Goal: Information Seeking & Learning: Learn about a topic

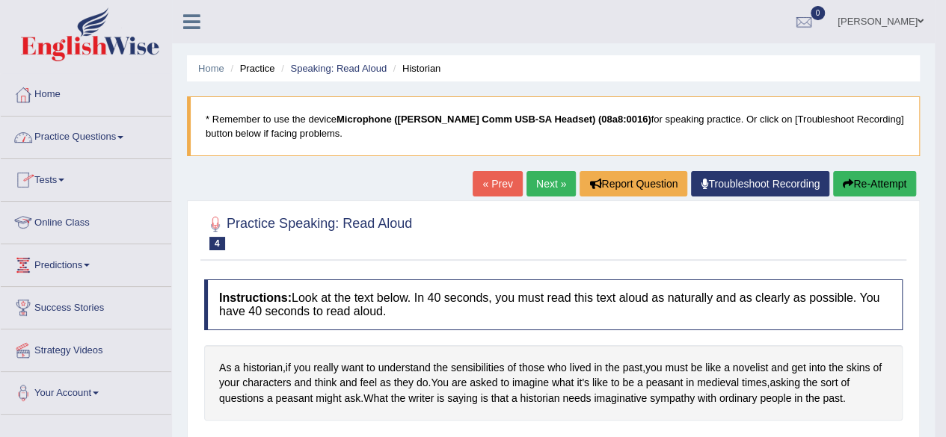
click at [70, 219] on link "Online Class" at bounding box center [86, 220] width 170 height 37
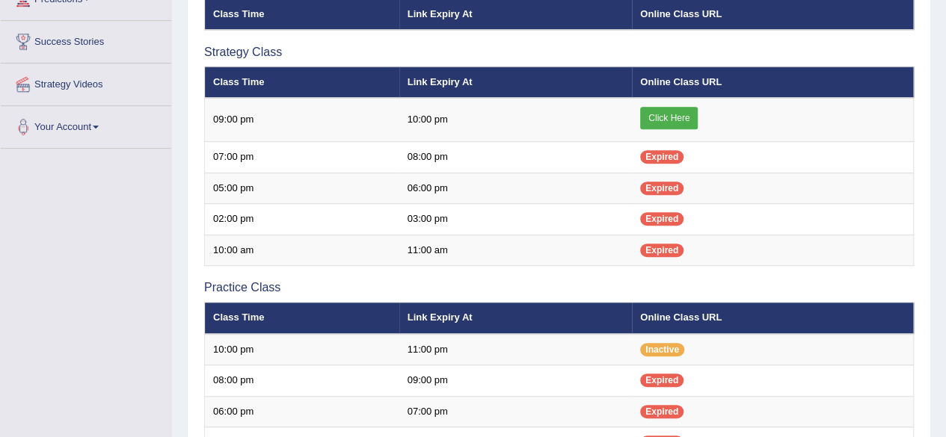
scroll to position [268, 0]
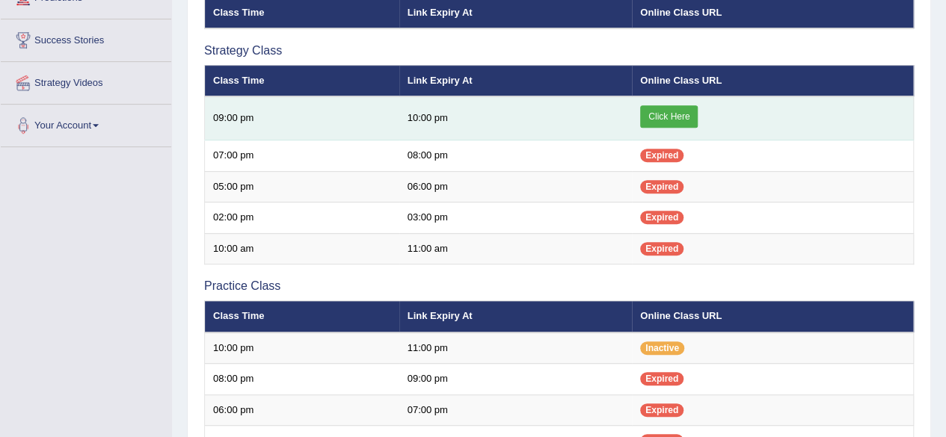
click at [667, 110] on link "Click Here" at bounding box center [669, 116] width 58 height 22
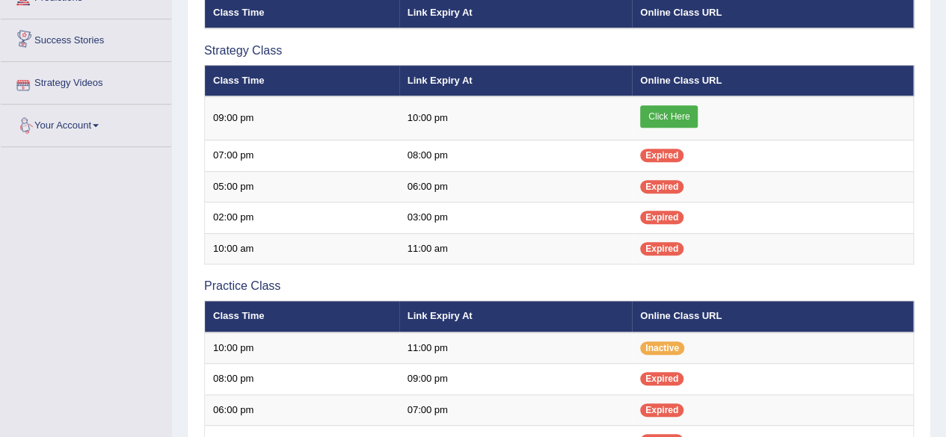
click at [82, 133] on link "Your Account" at bounding box center [86, 123] width 170 height 37
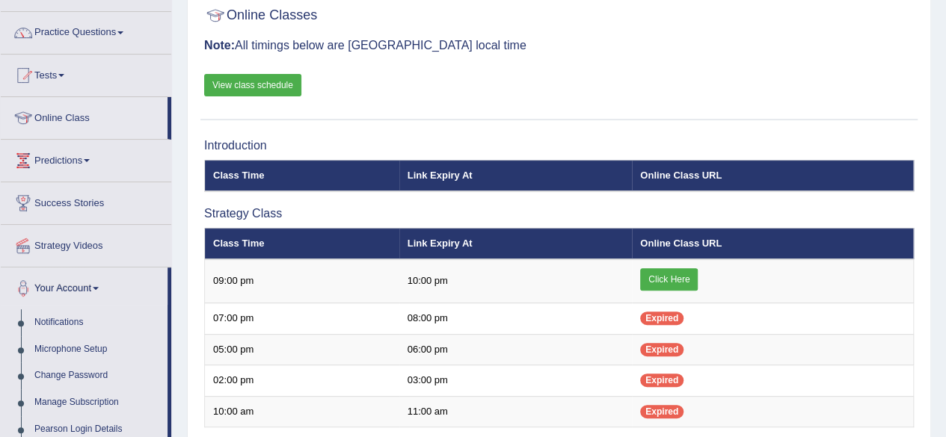
scroll to position [106, 0]
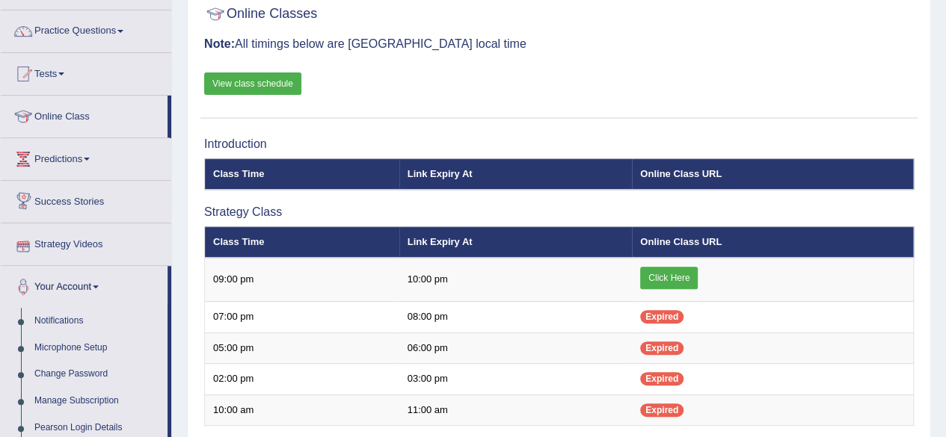
click at [56, 242] on link "Strategy Videos" at bounding box center [86, 242] width 170 height 37
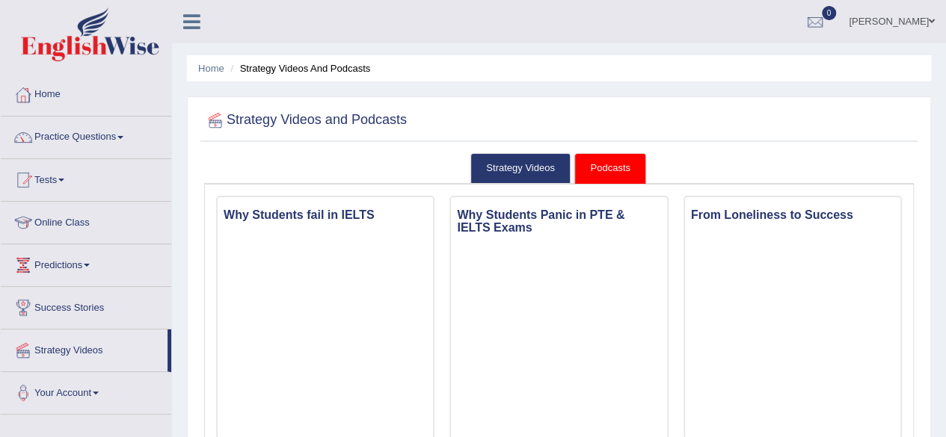
drag, startPoint x: 955, startPoint y: 38, endPoint x: 956, endPoint y: 4, distance: 34.4
click at [945, 4] on html "Toggle navigation Home Practice Questions Speaking Practice Read Aloud Repeat S…" at bounding box center [473, 218] width 946 height 437
click at [616, 170] on link "Podcasts" at bounding box center [609, 168] width 71 height 31
click at [528, 164] on link "Strategy Videos" at bounding box center [520, 168] width 100 height 31
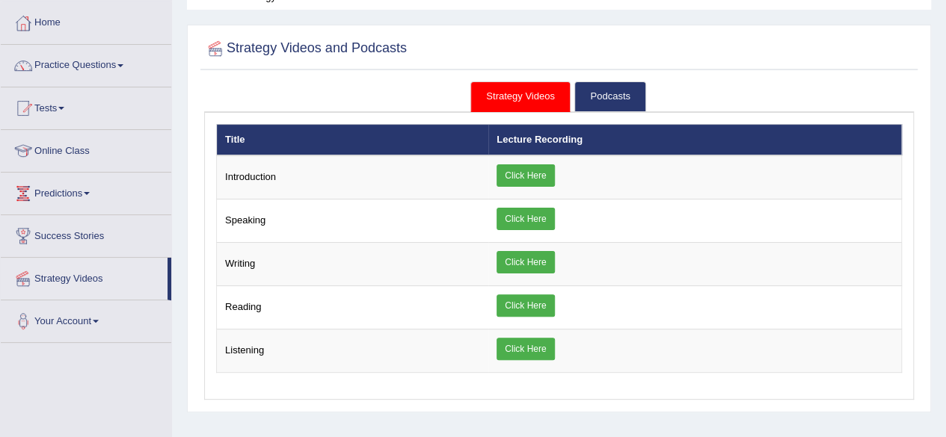
scroll to position [93, 0]
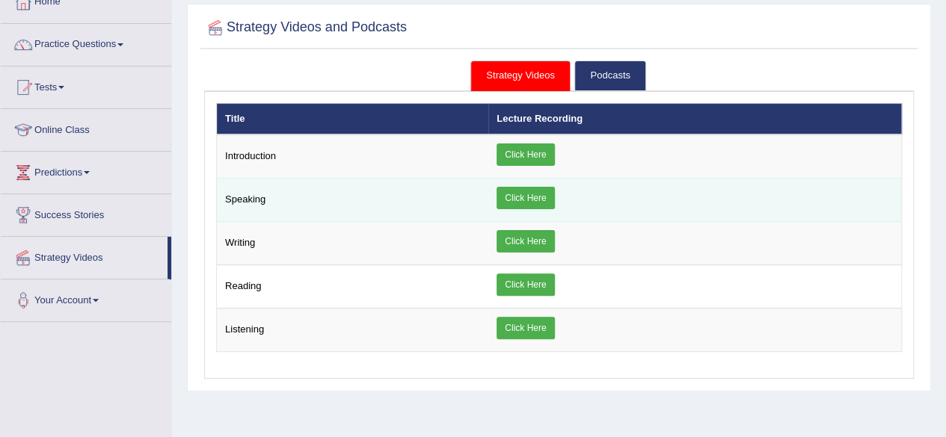
click at [540, 194] on link "Click Here" at bounding box center [526, 198] width 58 height 22
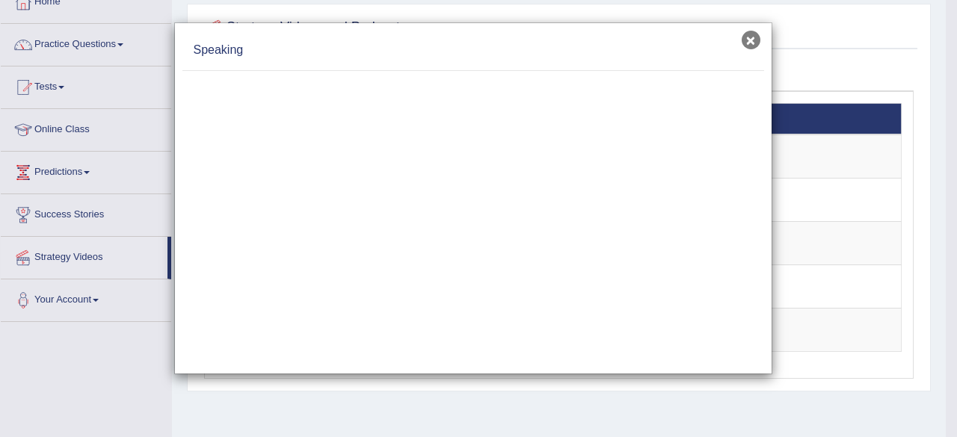
click at [755, 40] on button "×" at bounding box center [751, 40] width 19 height 19
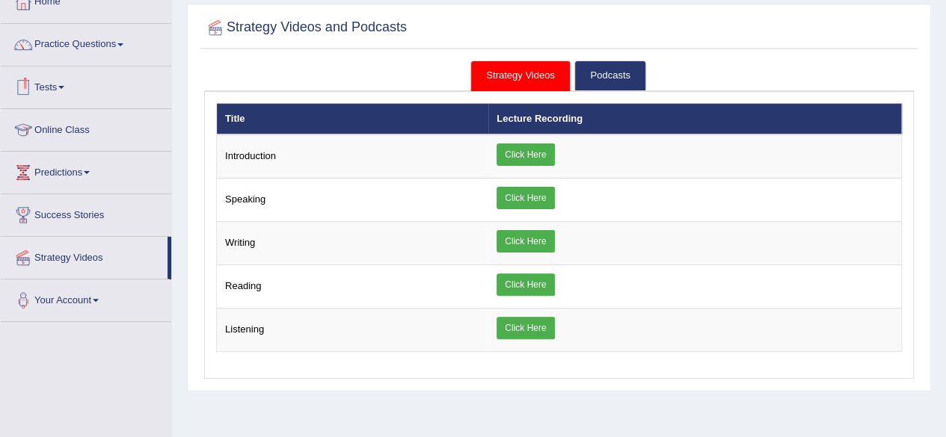
scroll to position [0, 0]
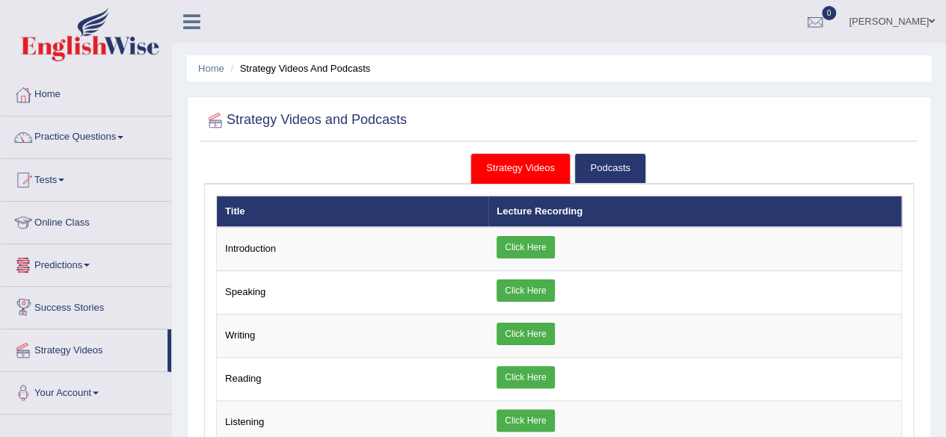
click at [93, 304] on link "Success Stories" at bounding box center [86, 305] width 170 height 37
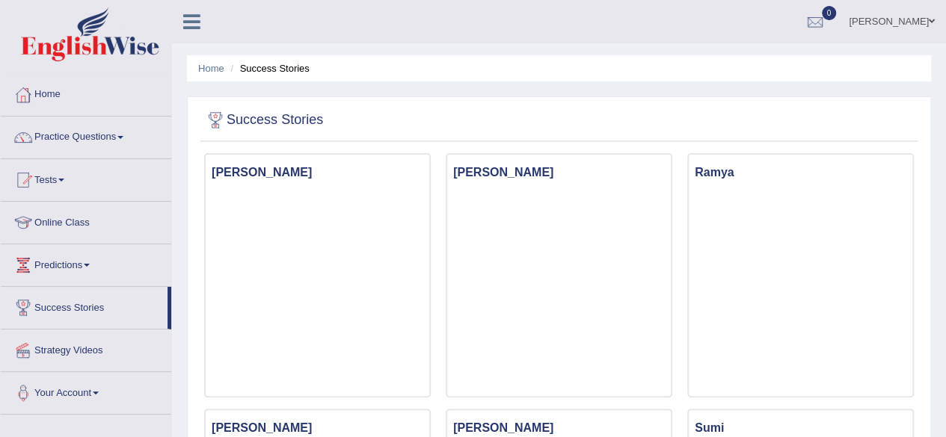
drag, startPoint x: 956, startPoint y: 71, endPoint x: 956, endPoint y: 17, distance: 53.8
click at [945, 17] on html "Toggle navigation Home Practice Questions Speaking Practice Read Aloud Repeat S…" at bounding box center [473, 218] width 946 height 437
click at [81, 271] on link "Predictions" at bounding box center [86, 263] width 170 height 37
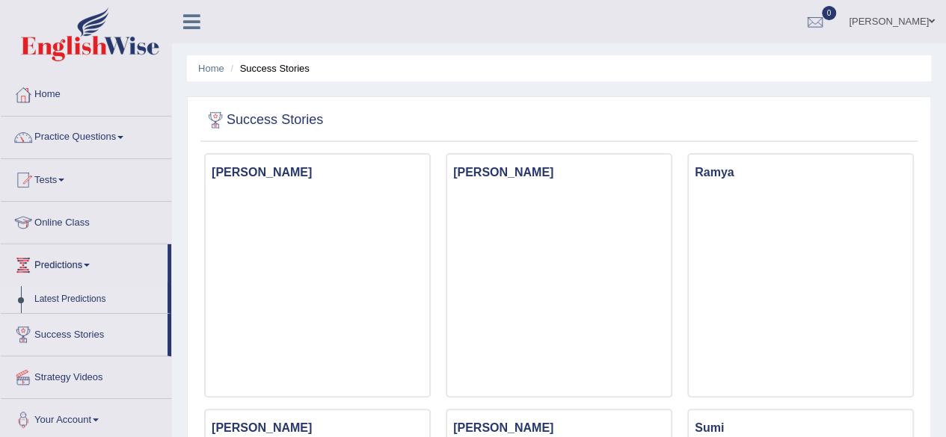
click at [81, 294] on link "Latest Predictions" at bounding box center [98, 299] width 140 height 27
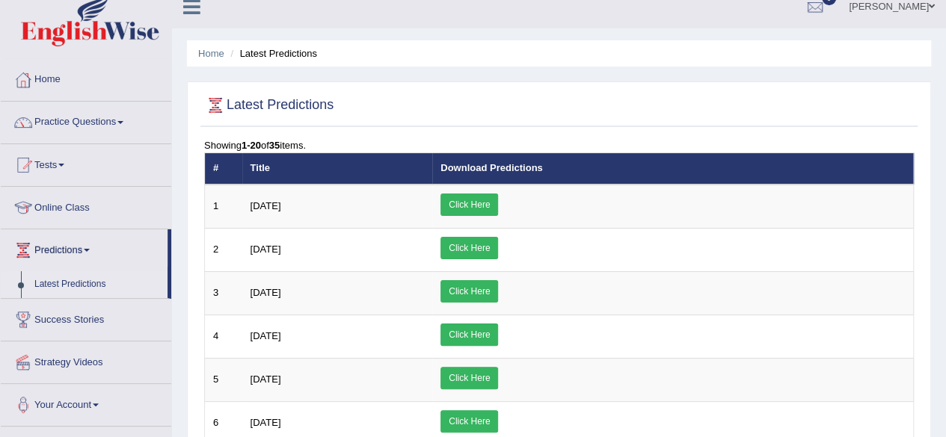
scroll to position [10, 0]
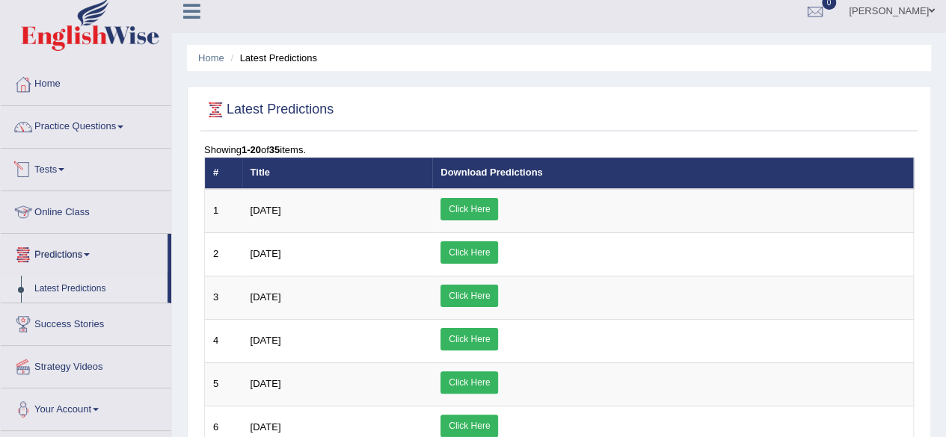
click at [52, 170] on link "Tests" at bounding box center [86, 167] width 170 height 37
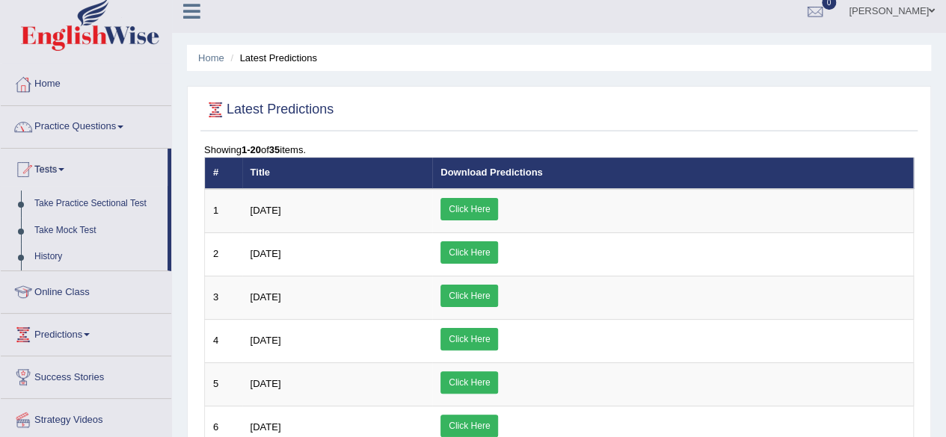
click at [91, 125] on link "Practice Questions" at bounding box center [86, 124] width 170 height 37
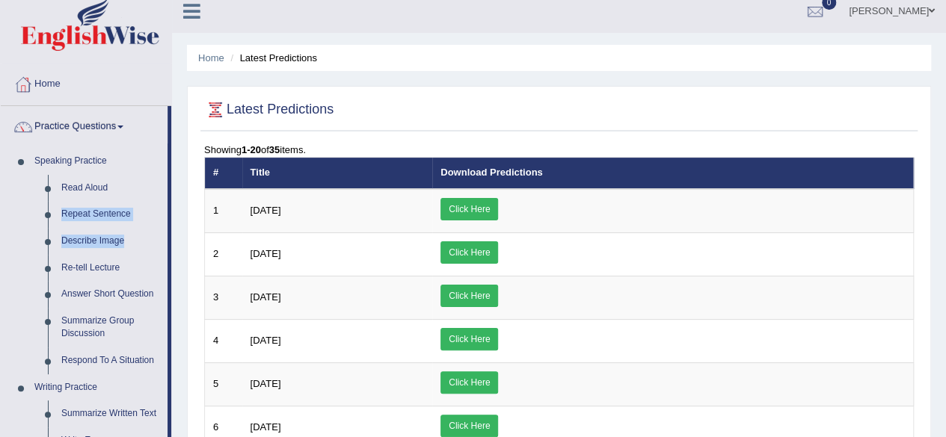
drag, startPoint x: 170, startPoint y: 188, endPoint x: 170, endPoint y: 246, distance: 57.6
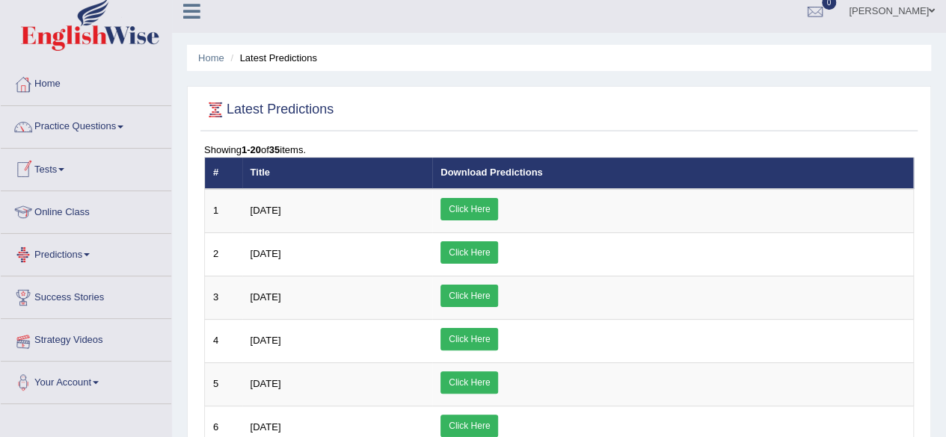
drag, startPoint x: 170, startPoint y: 246, endPoint x: 83, endPoint y: 335, distance: 124.3
click at [83, 335] on ul "Home Practice Questions Speaking Practice Read Aloud Repeat Sentence Describe I…" at bounding box center [86, 234] width 170 height 341
click at [83, 335] on link "Strategy Videos" at bounding box center [86, 337] width 170 height 37
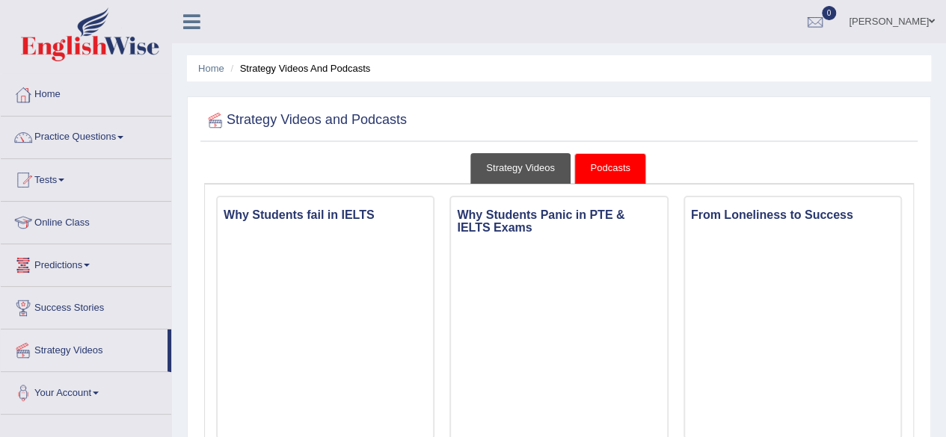
click at [513, 170] on link "Strategy Videos" at bounding box center [520, 168] width 100 height 31
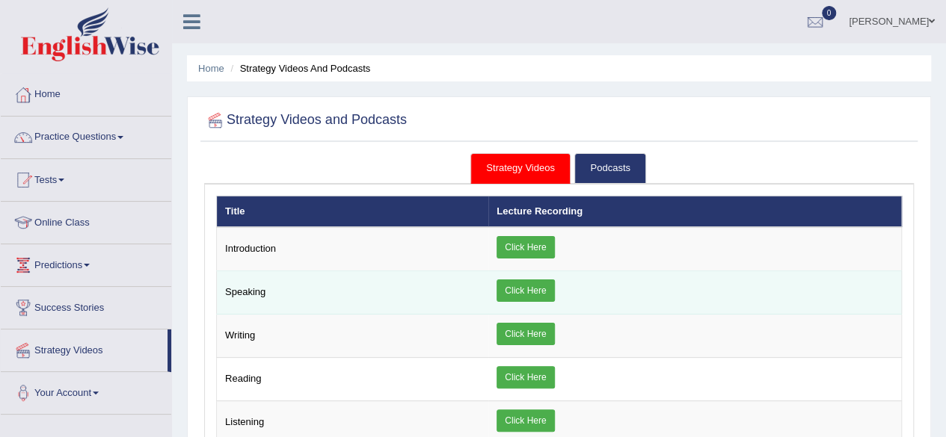
click at [536, 285] on link "Click Here" at bounding box center [526, 291] width 58 height 22
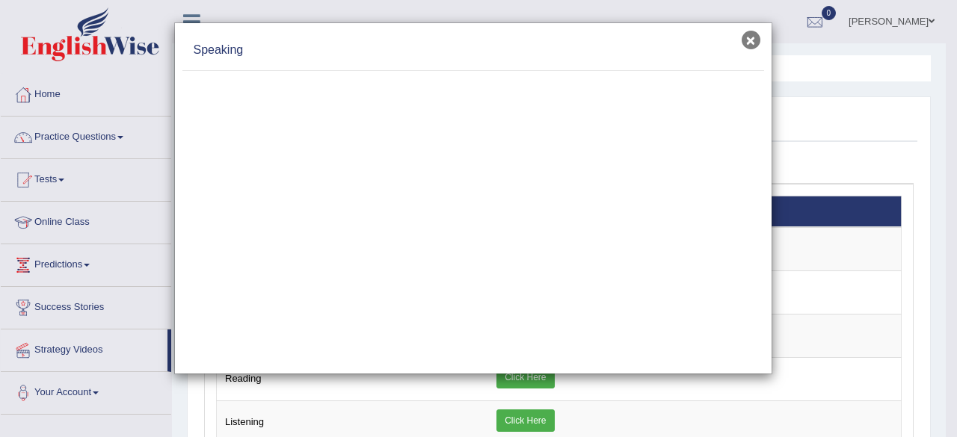
click at [752, 36] on button "×" at bounding box center [751, 40] width 19 height 19
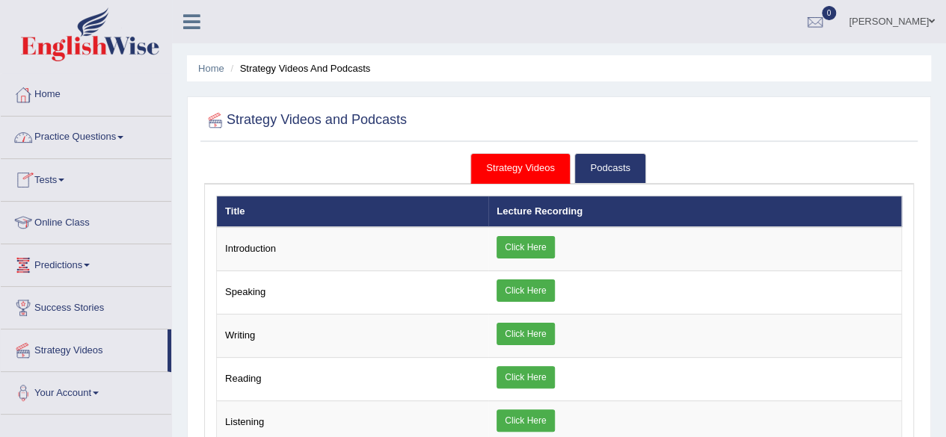
click at [96, 140] on link "Practice Questions" at bounding box center [86, 135] width 170 height 37
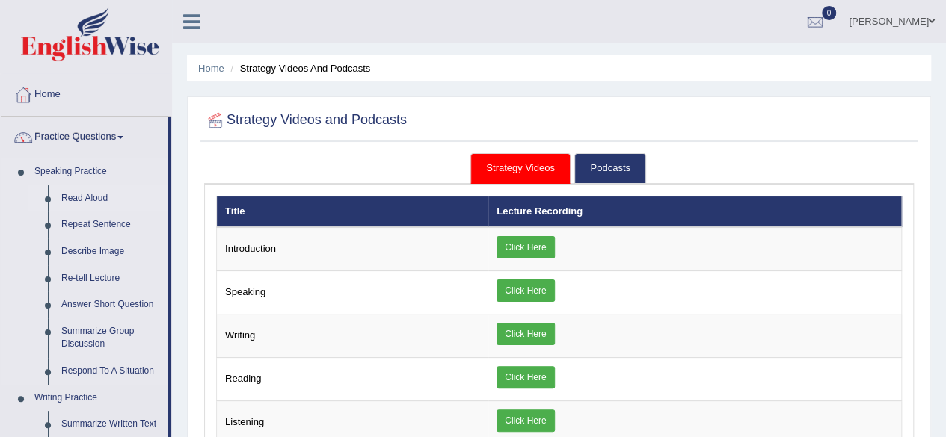
click at [94, 194] on link "Read Aloud" at bounding box center [111, 198] width 113 height 27
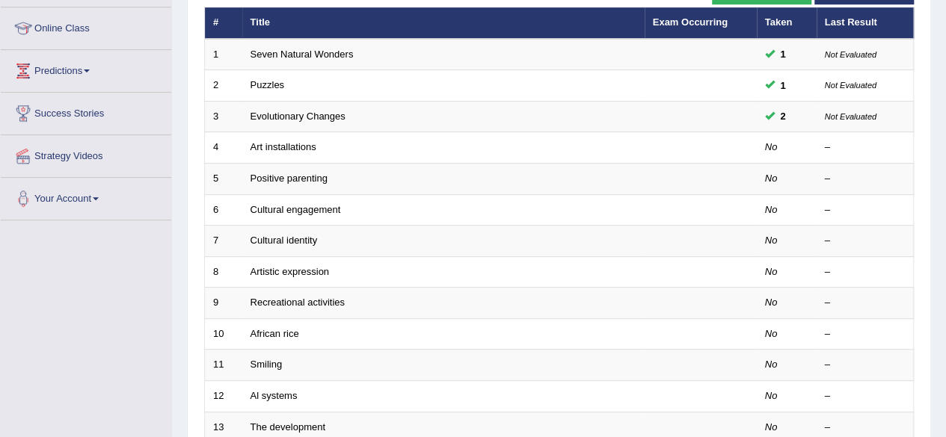
scroll to position [191, 0]
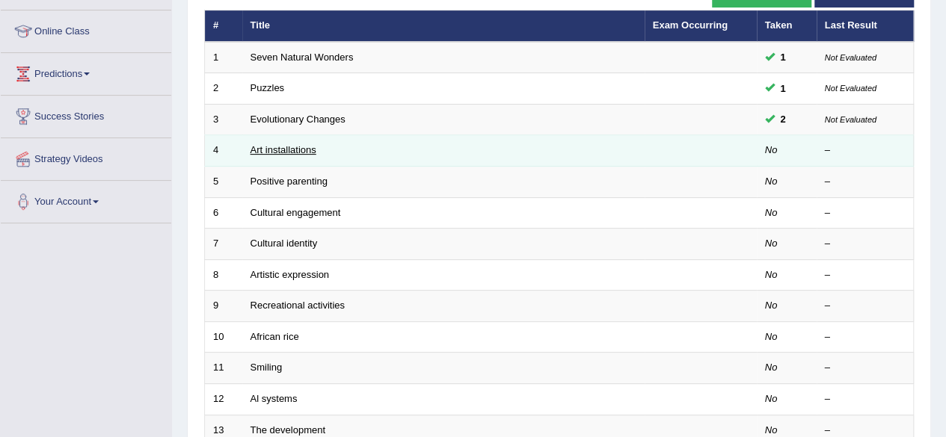
click at [286, 144] on link "Art installations" at bounding box center [284, 149] width 66 height 11
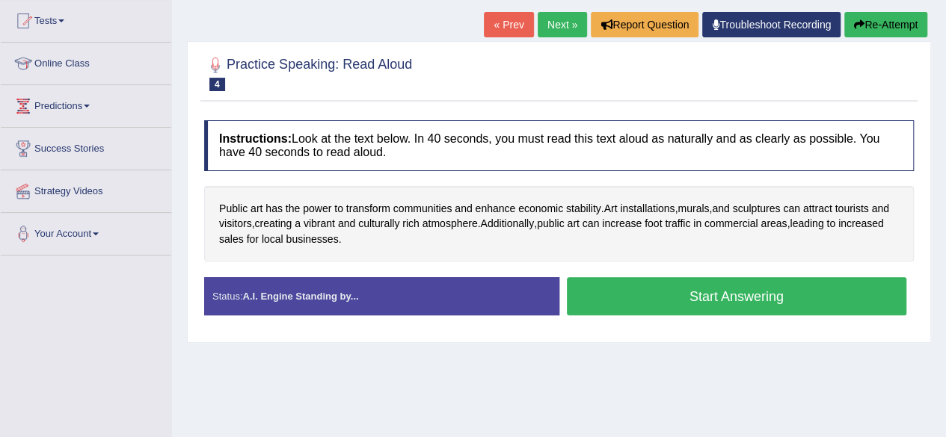
scroll to position [173, 0]
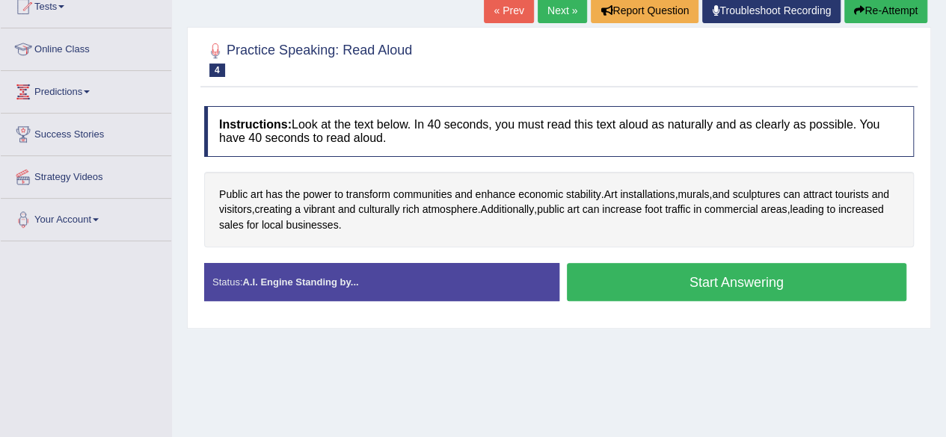
click at [809, 277] on button "Start Answering" at bounding box center [737, 282] width 340 height 38
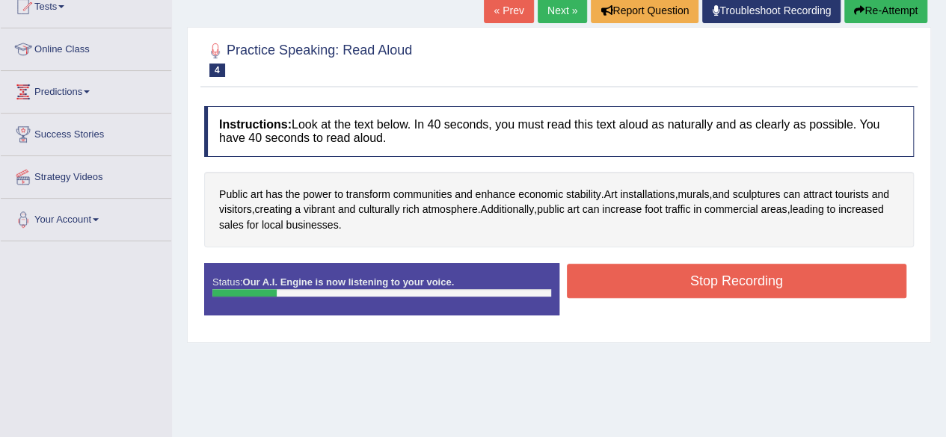
click at [805, 276] on button "Stop Recording" at bounding box center [737, 281] width 340 height 34
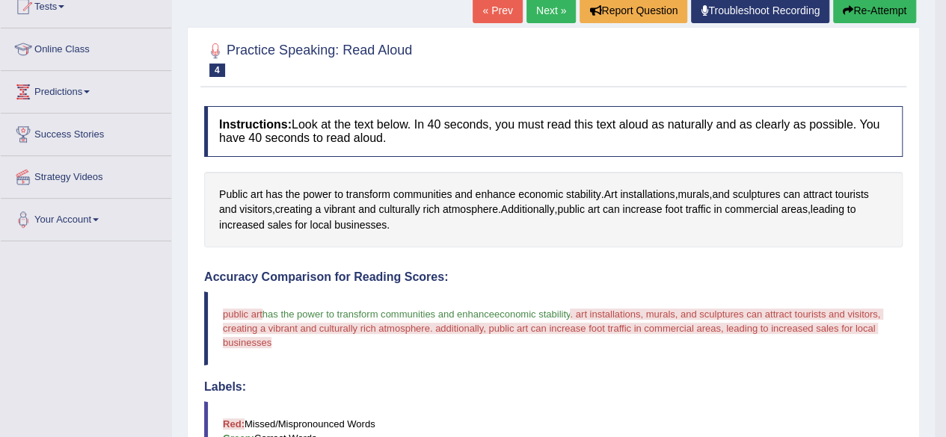
click at [887, 17] on button "Re-Attempt" at bounding box center [874, 10] width 83 height 25
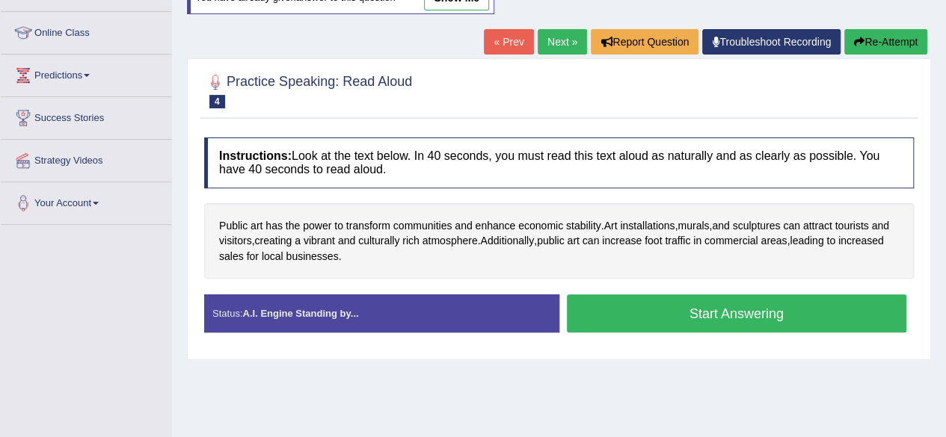
scroll to position [173, 0]
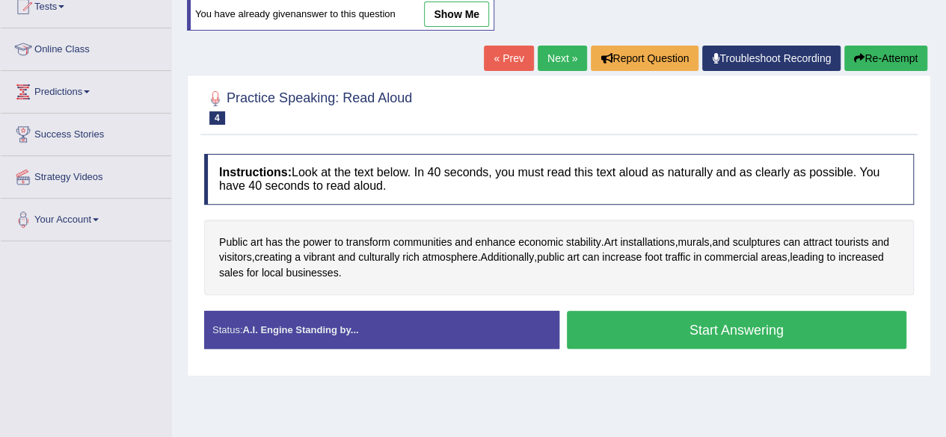
click at [658, 336] on button "Start Answering" at bounding box center [737, 330] width 340 height 38
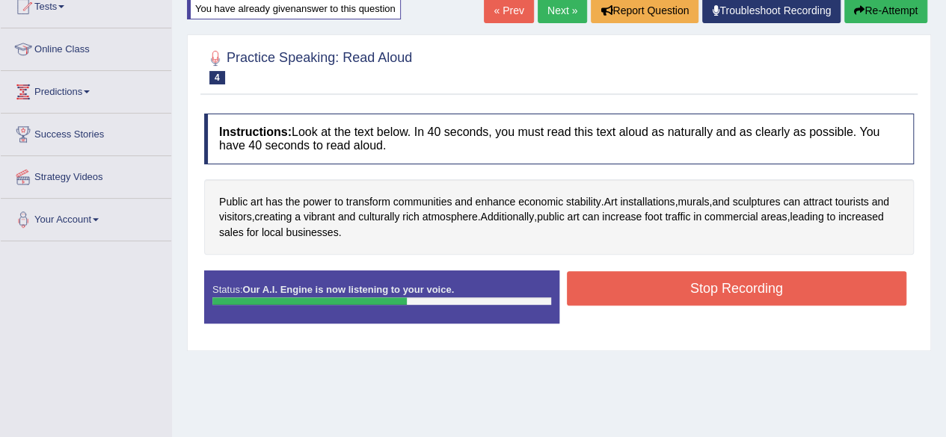
click at [694, 289] on button "Stop Recording" at bounding box center [737, 288] width 340 height 34
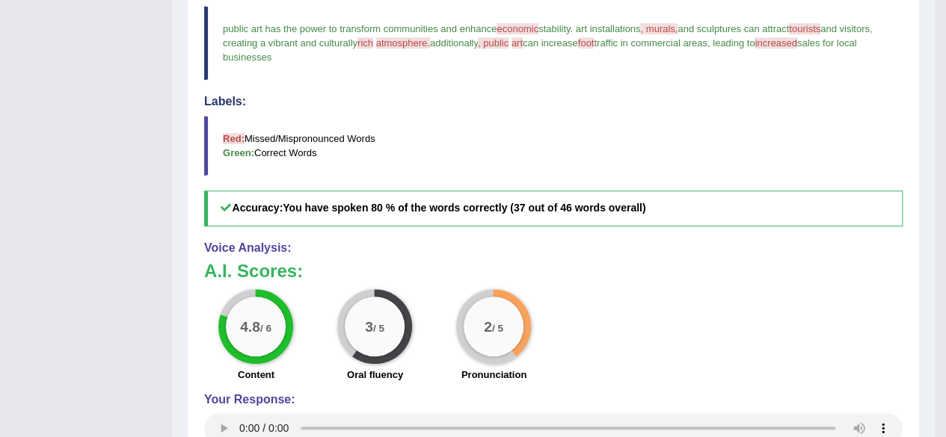
scroll to position [79, 0]
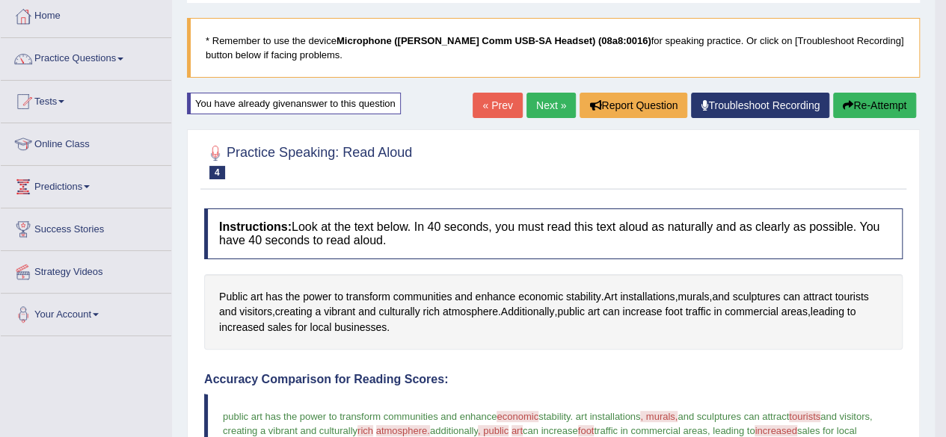
click at [877, 99] on button "Re-Attempt" at bounding box center [874, 105] width 83 height 25
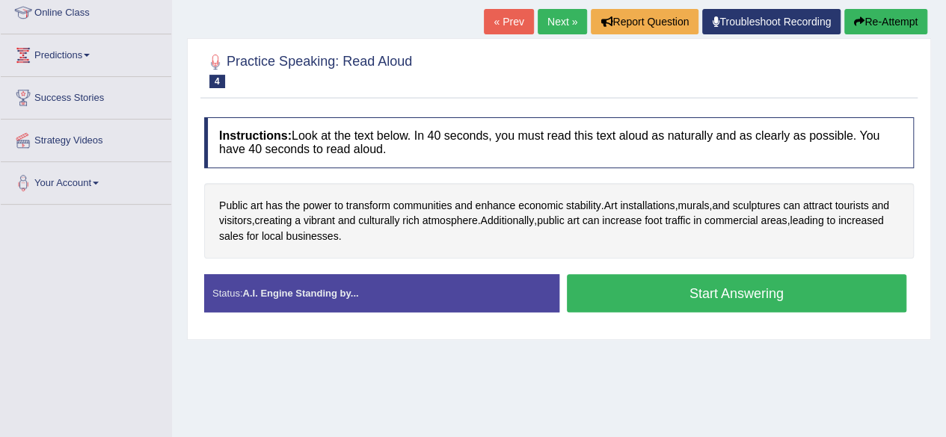
scroll to position [212, 0]
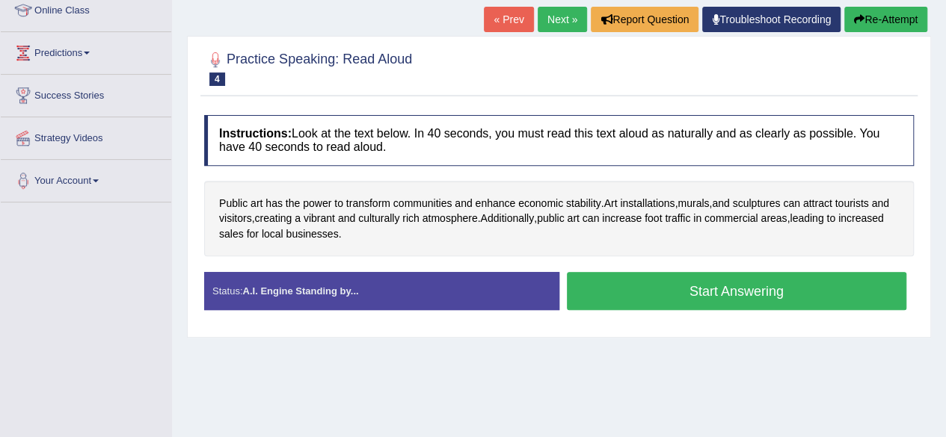
click at [722, 289] on button "Start Answering" at bounding box center [737, 291] width 340 height 38
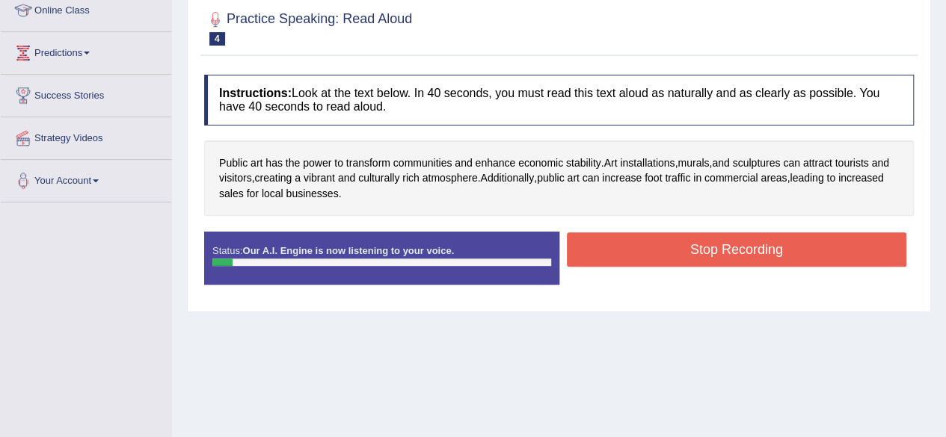
click at [706, 250] on button "Stop Recording" at bounding box center [737, 250] width 340 height 34
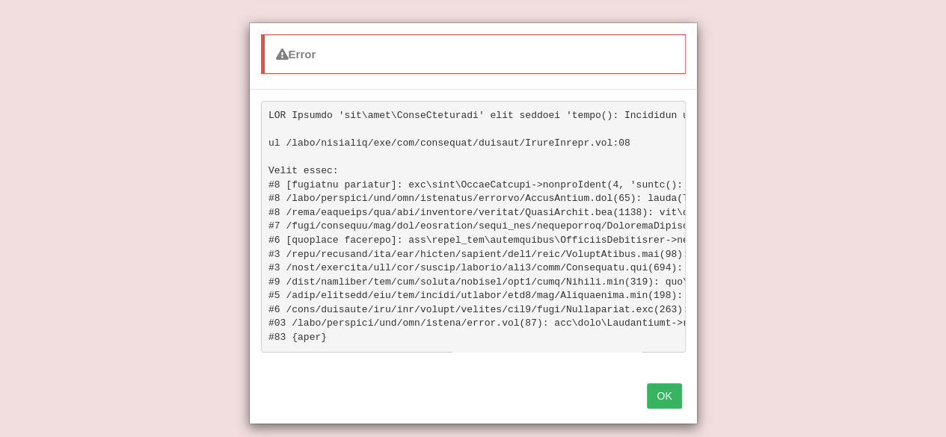
click at [672, 398] on button "OK" at bounding box center [664, 396] width 34 height 25
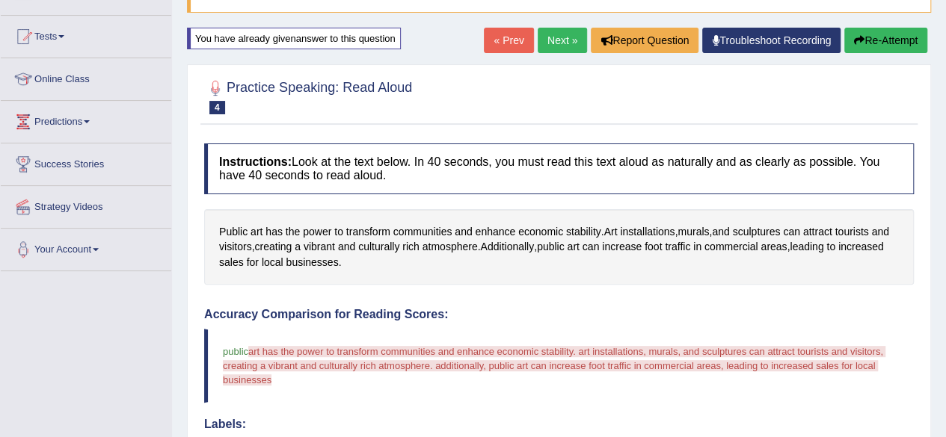
scroll to position [110, 0]
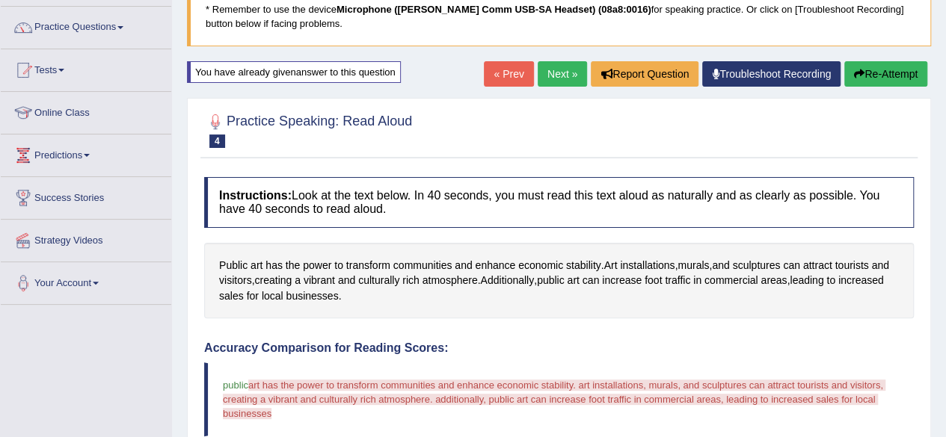
drag, startPoint x: 900, startPoint y: 87, endPoint x: 896, endPoint y: 76, distance: 12.1
click at [896, 76] on div "« Prev Next » Report Question Troubleshoot Recording Re-Attempt" at bounding box center [707, 75] width 447 height 29
click at [896, 76] on button "Re-Attempt" at bounding box center [885, 73] width 83 height 25
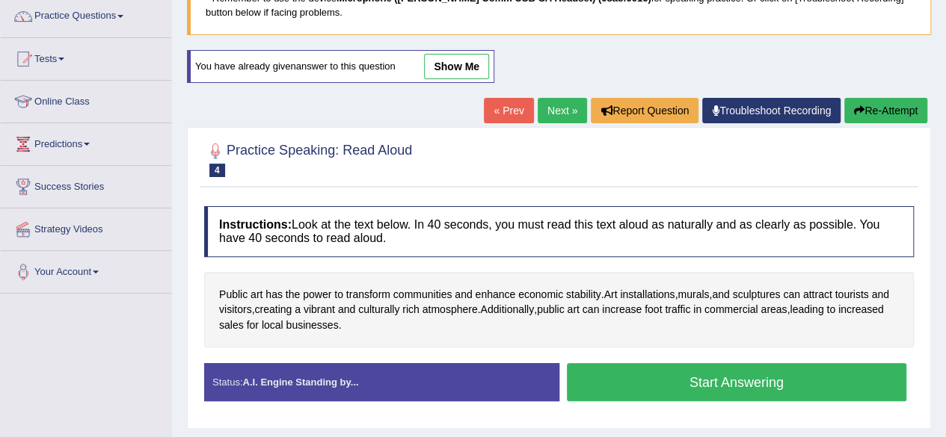
scroll to position [217, 0]
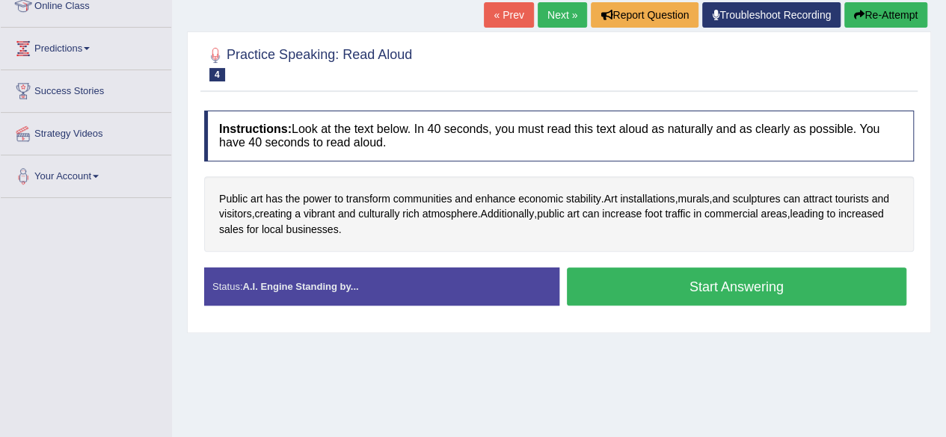
click at [767, 283] on button "Start Answering" at bounding box center [737, 287] width 340 height 38
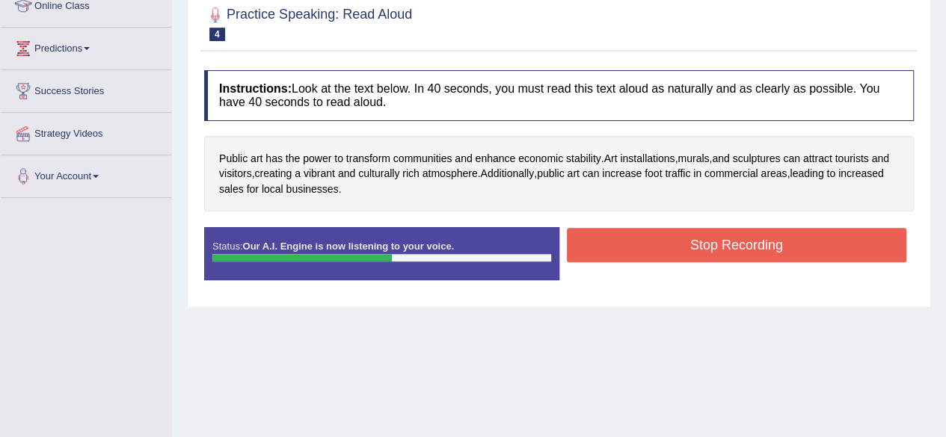
click at [734, 260] on div "Stop Recording" at bounding box center [736, 247] width 355 height 38
click at [734, 252] on button "Stop Recording" at bounding box center [737, 245] width 340 height 34
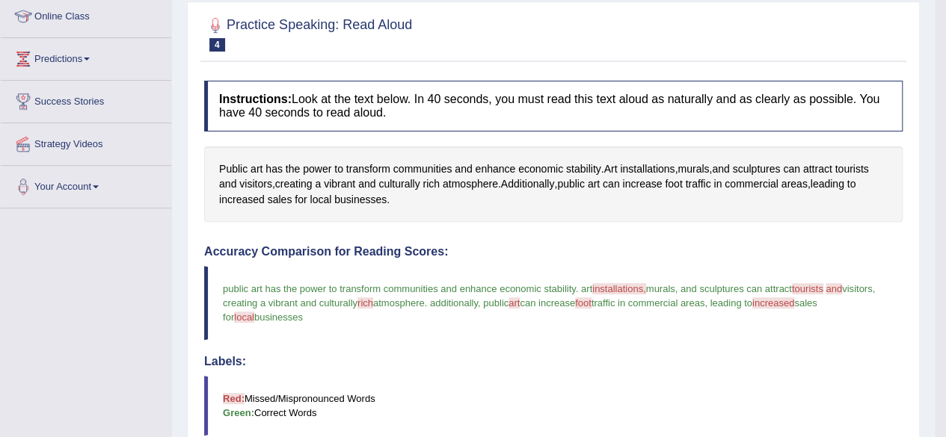
scroll to position [0, 0]
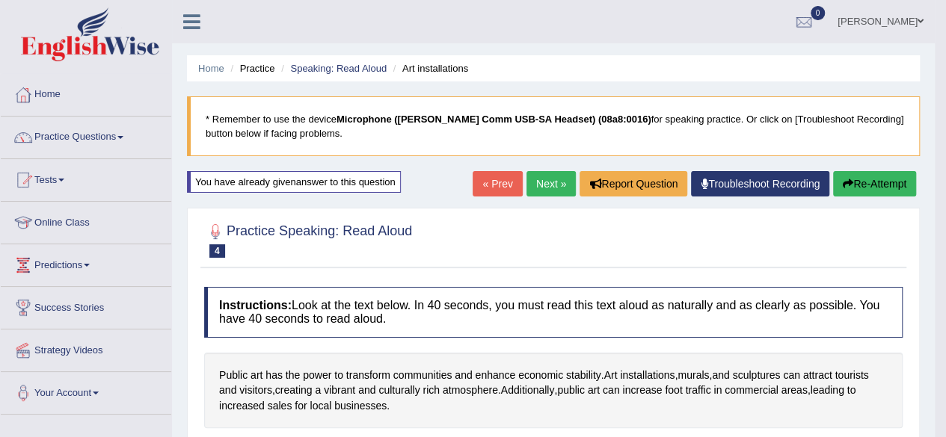
click at [548, 187] on link "Next »" at bounding box center [550, 183] width 49 height 25
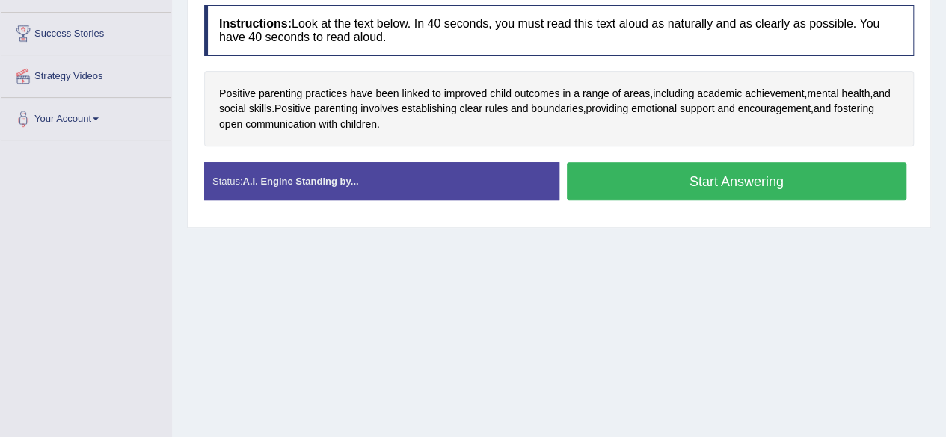
scroll to position [271, 0]
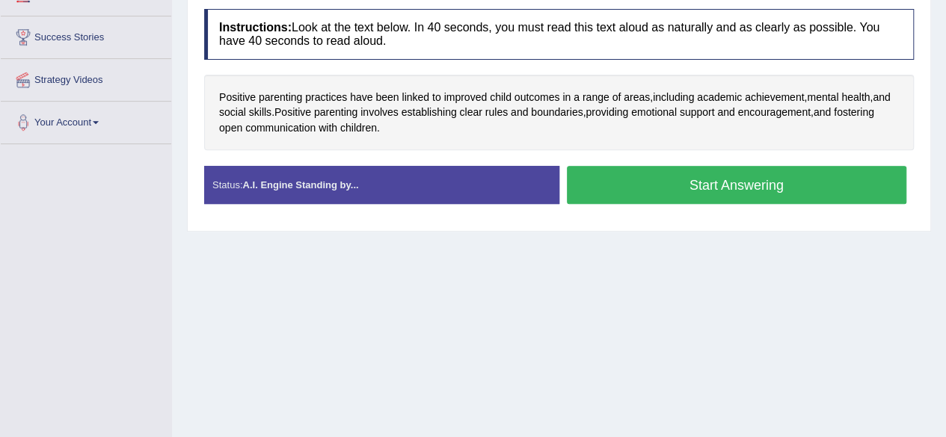
click at [770, 179] on button "Start Answering" at bounding box center [737, 185] width 340 height 38
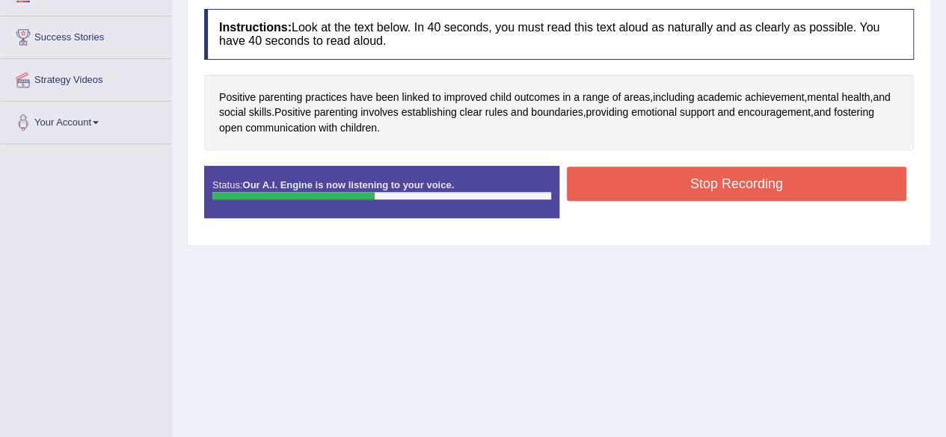
click at [770, 179] on button "Stop Recording" at bounding box center [737, 184] width 340 height 34
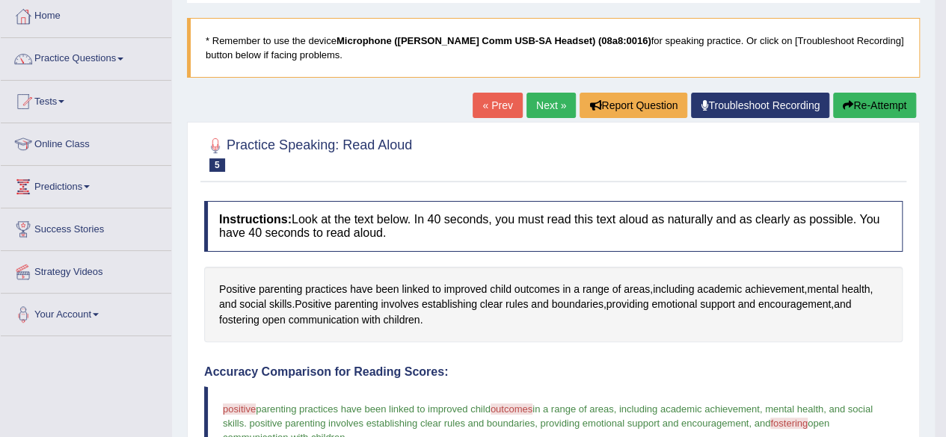
scroll to position [61, 0]
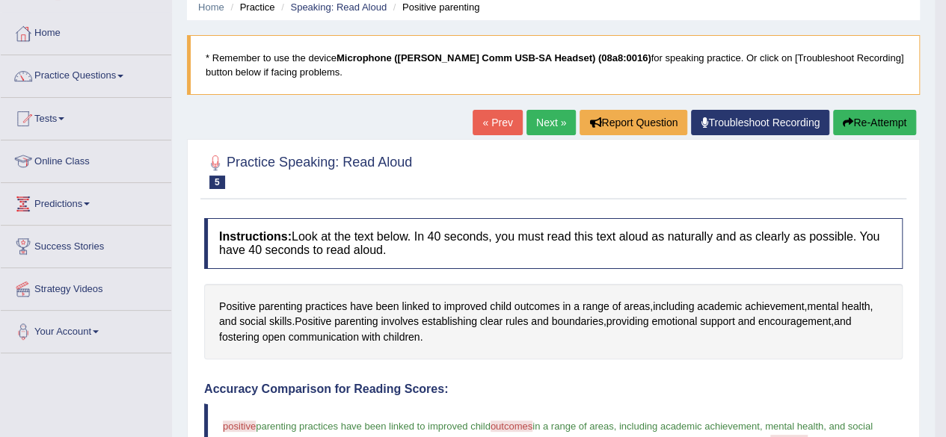
click at [883, 122] on button "Re-Attempt" at bounding box center [874, 122] width 83 height 25
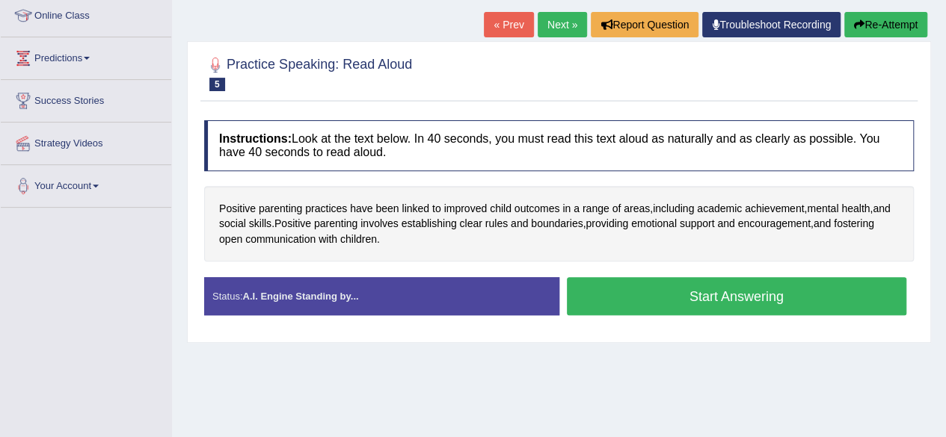
scroll to position [215, 0]
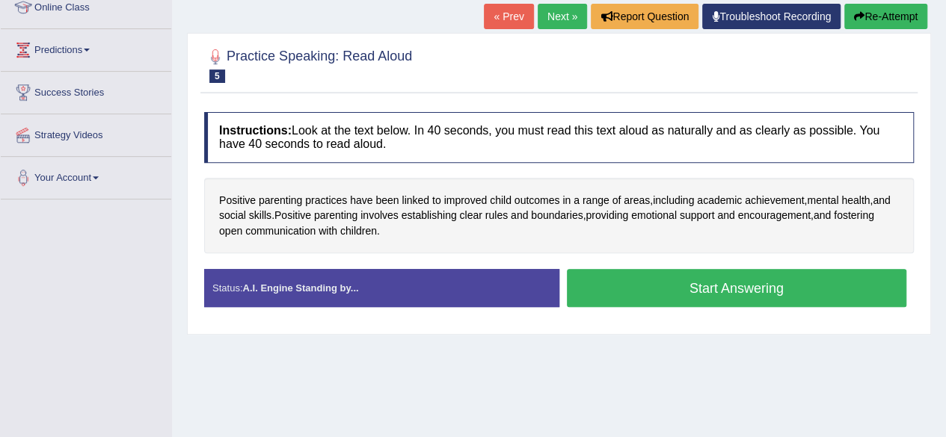
click at [731, 276] on button "Start Answering" at bounding box center [737, 288] width 340 height 38
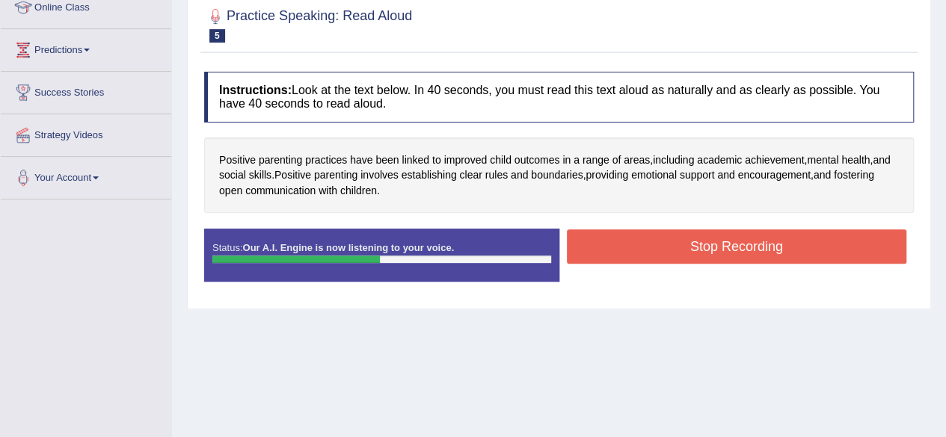
click at [714, 240] on button "Stop Recording" at bounding box center [737, 247] width 340 height 34
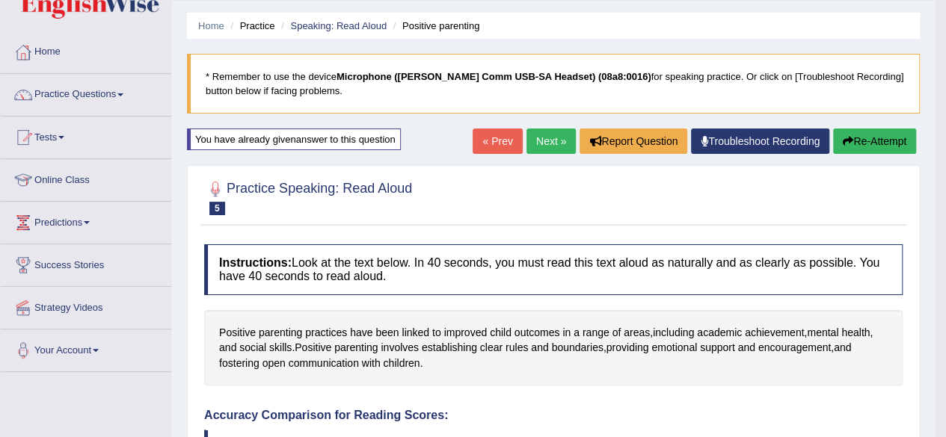
scroll to position [41, 0]
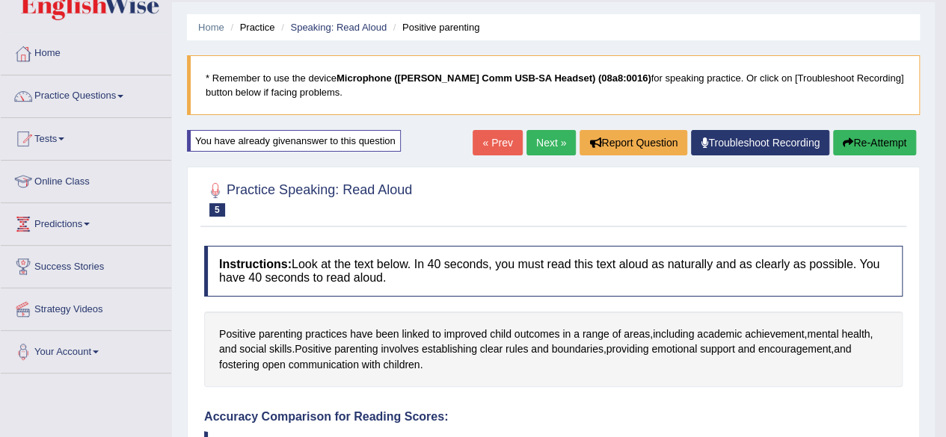
click at [538, 138] on link "Next »" at bounding box center [550, 142] width 49 height 25
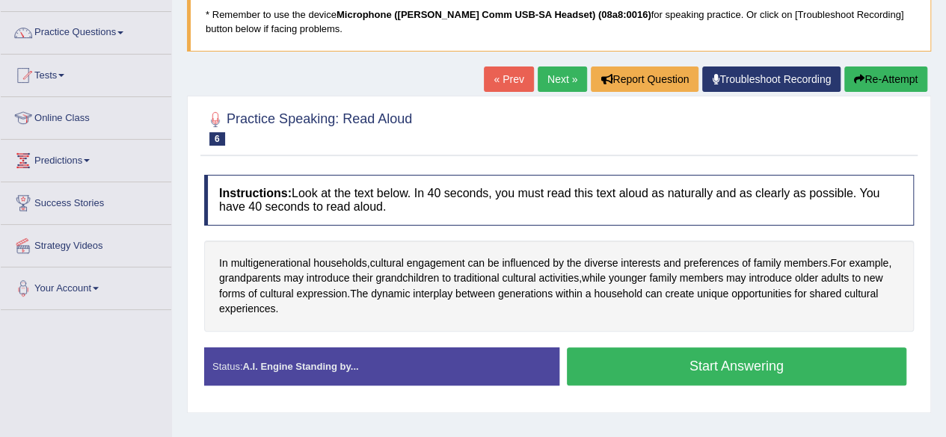
scroll to position [117, 0]
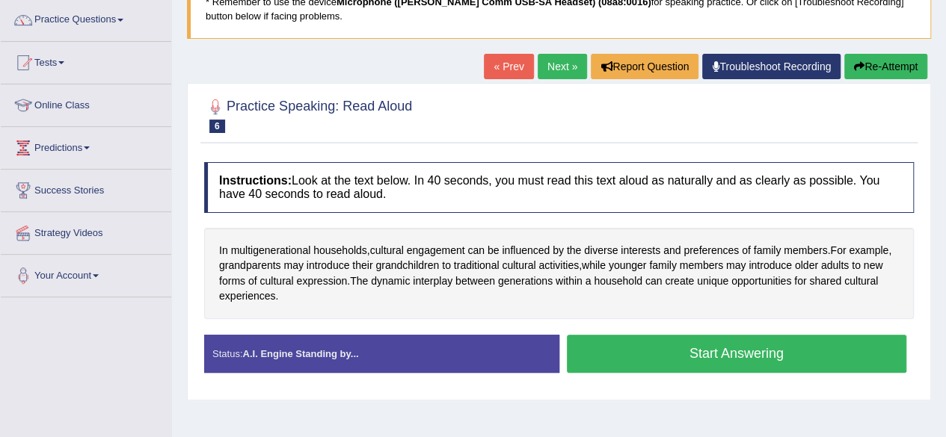
click at [767, 339] on button "Start Answering" at bounding box center [737, 354] width 340 height 38
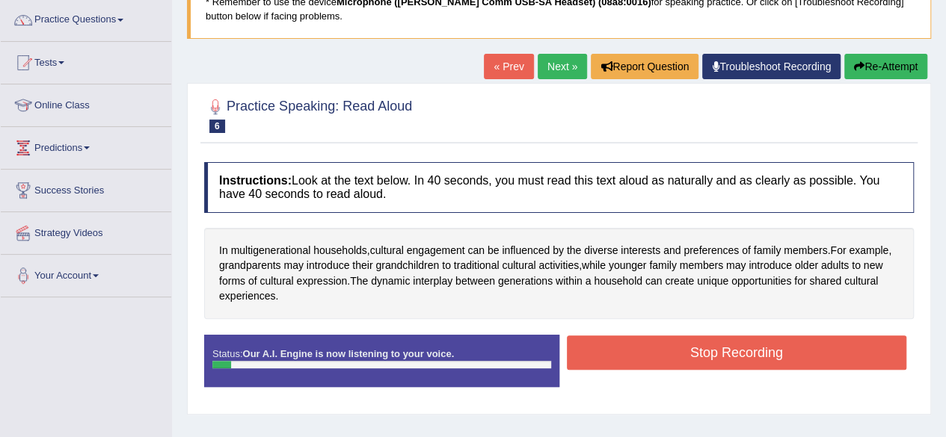
click at [767, 339] on button "Stop Recording" at bounding box center [737, 353] width 340 height 34
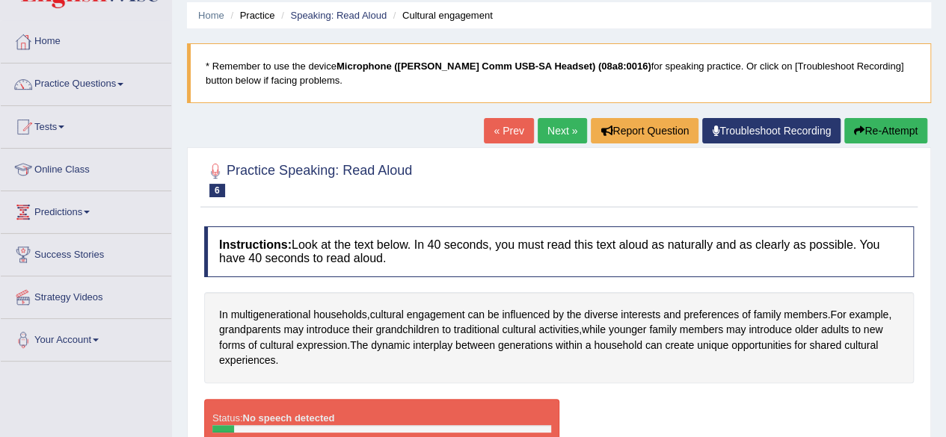
scroll to position [54, 0]
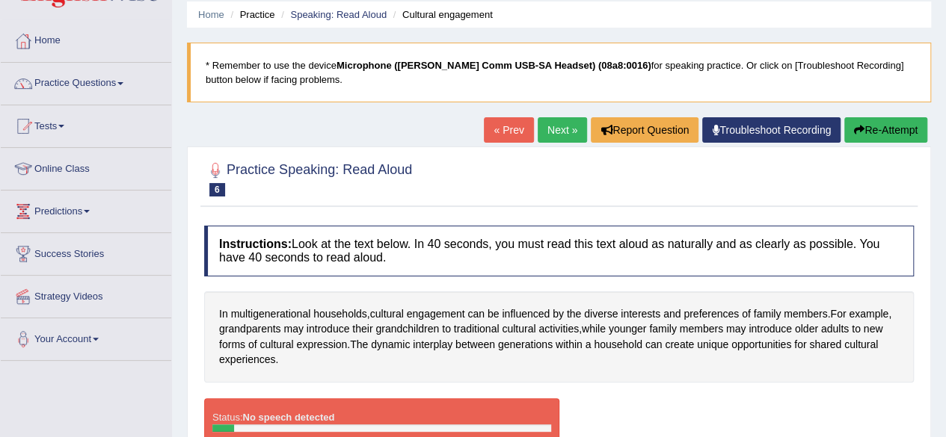
click at [882, 128] on button "Re-Attempt" at bounding box center [885, 129] width 83 height 25
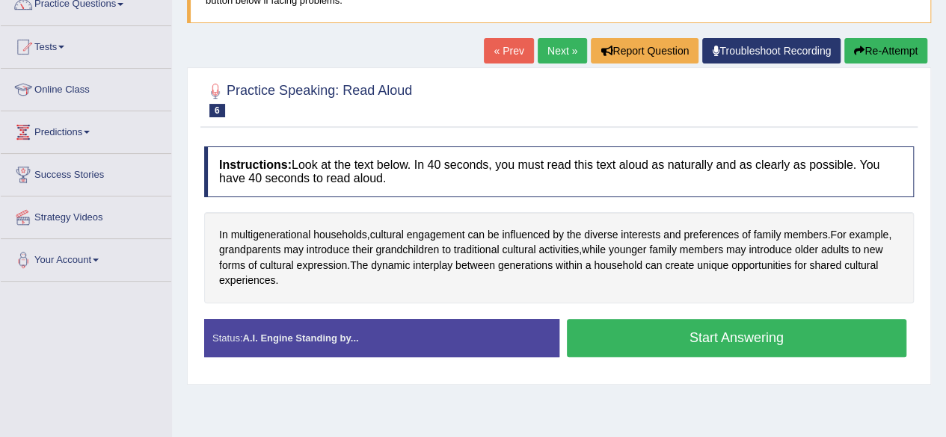
scroll to position [135, 0]
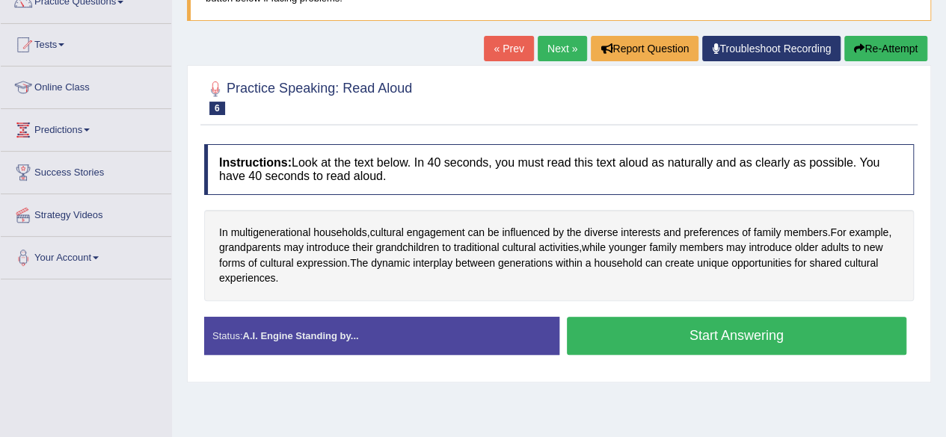
click at [746, 327] on button "Start Answering" at bounding box center [737, 336] width 340 height 38
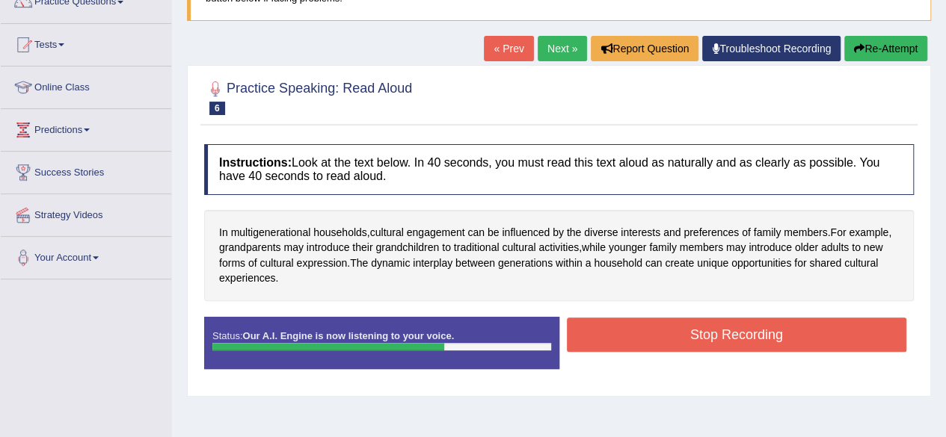
click at [746, 327] on button "Stop Recording" at bounding box center [737, 335] width 340 height 34
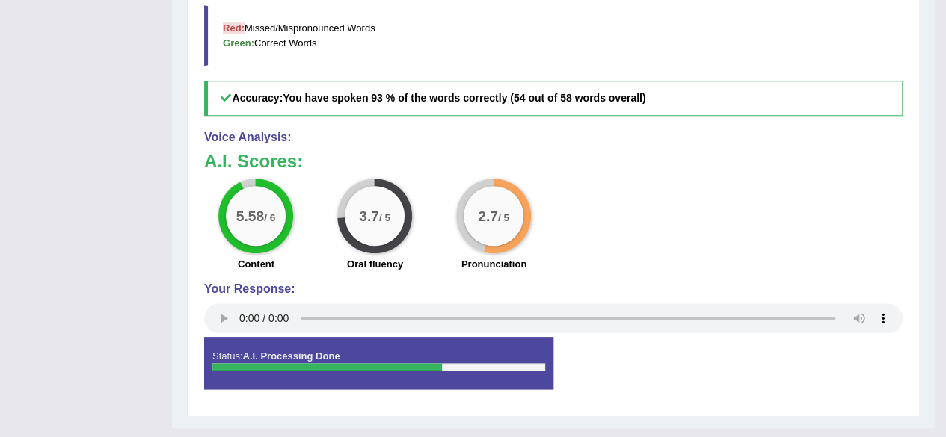
scroll to position [583, 0]
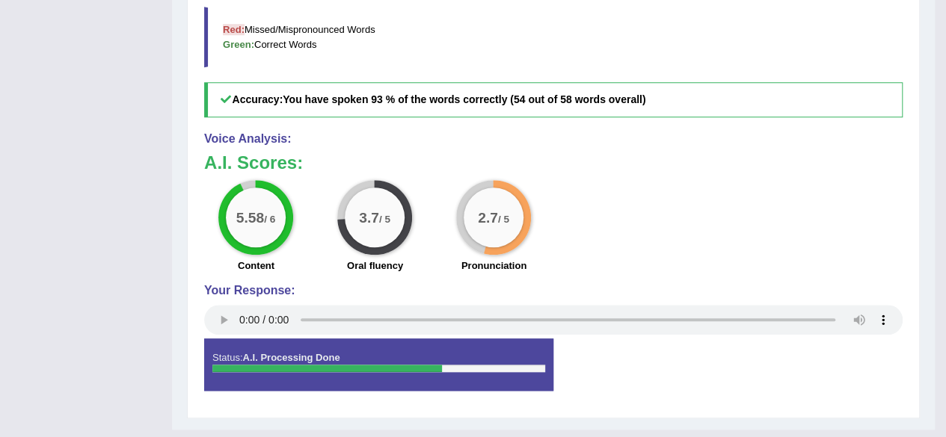
click at [506, 222] on div "2.7 / 5" at bounding box center [494, 218] width 60 height 60
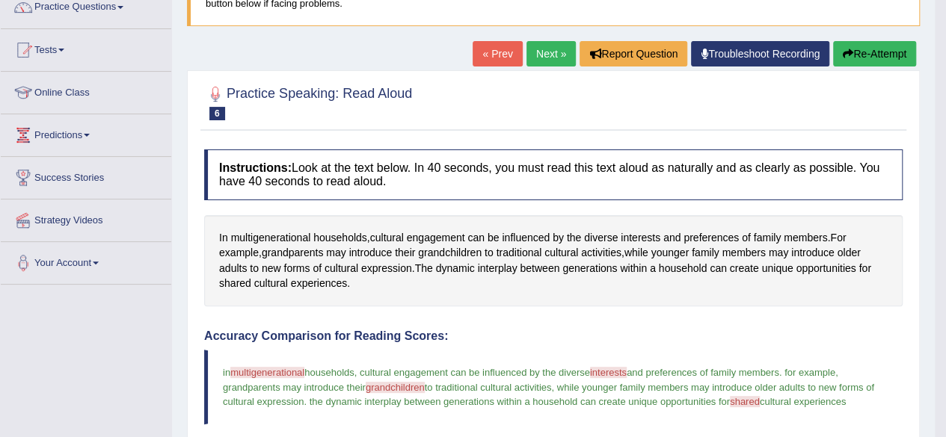
scroll to position [129, 0]
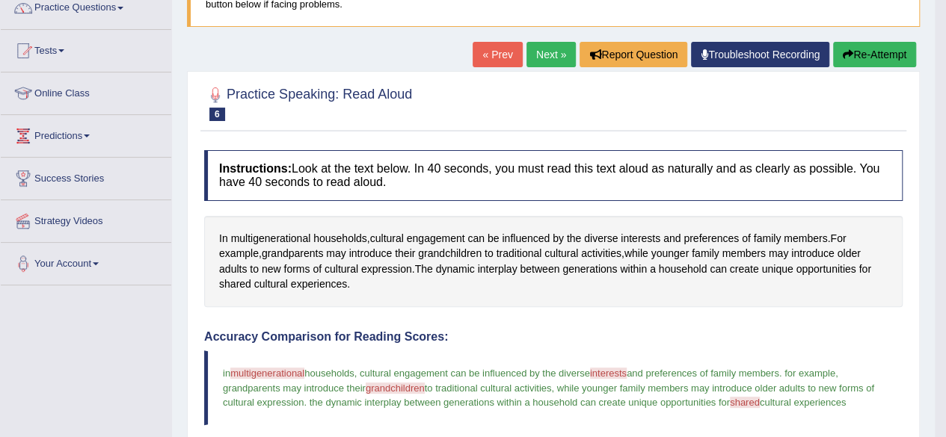
click at [528, 48] on link "Next »" at bounding box center [550, 54] width 49 height 25
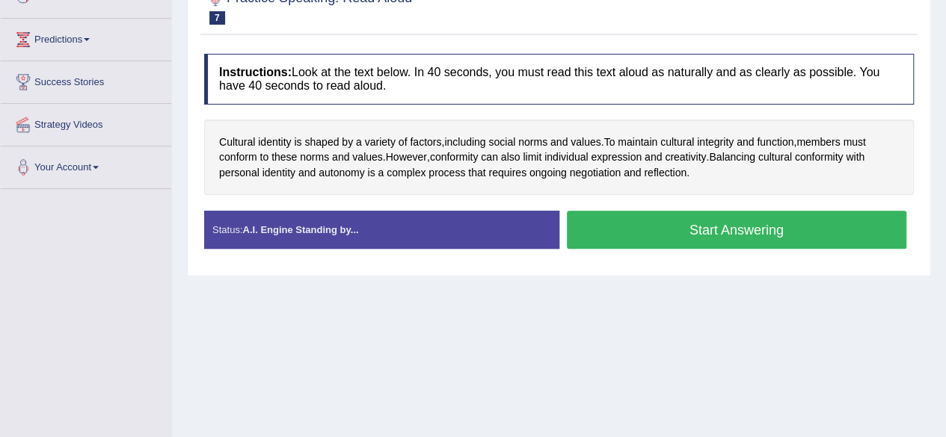
scroll to position [220, 0]
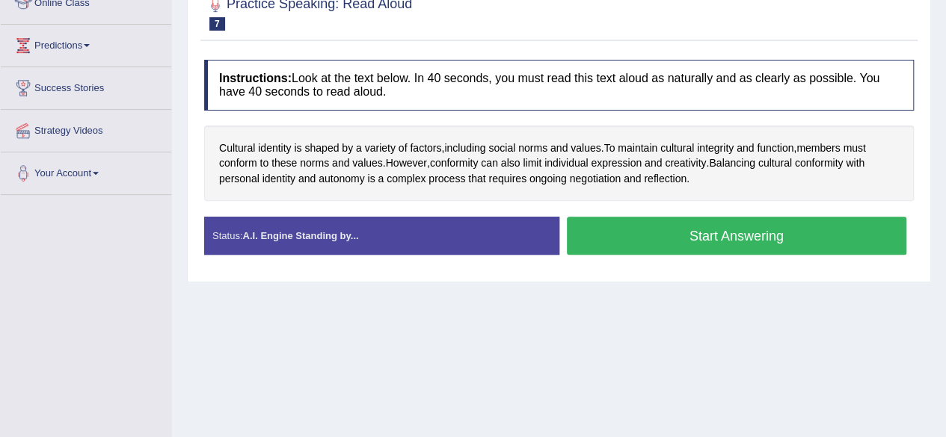
drag, startPoint x: 956, startPoint y: 90, endPoint x: 954, endPoint y: 206, distance: 115.9
click at [740, 232] on button "Start Answering" at bounding box center [737, 236] width 340 height 38
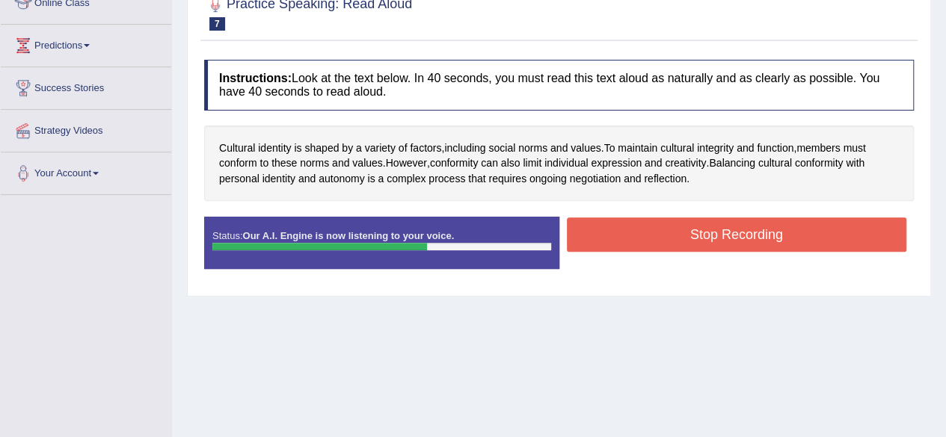
click at [740, 232] on button "Stop Recording" at bounding box center [737, 235] width 340 height 34
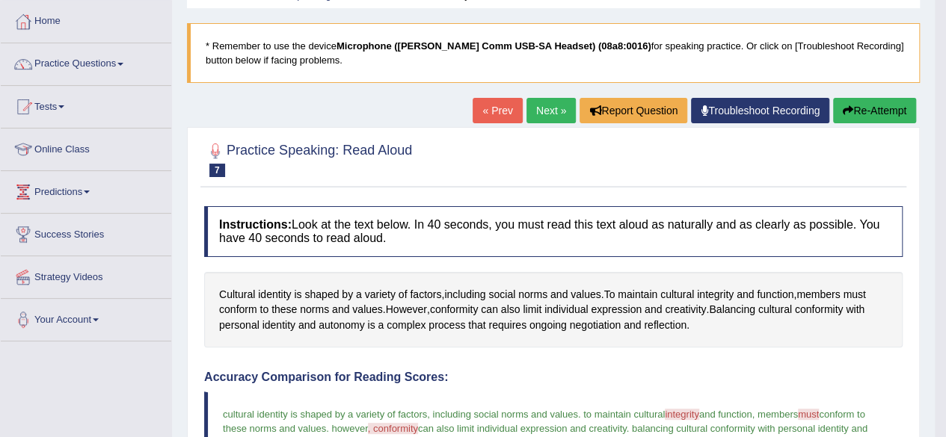
scroll to position [0, 0]
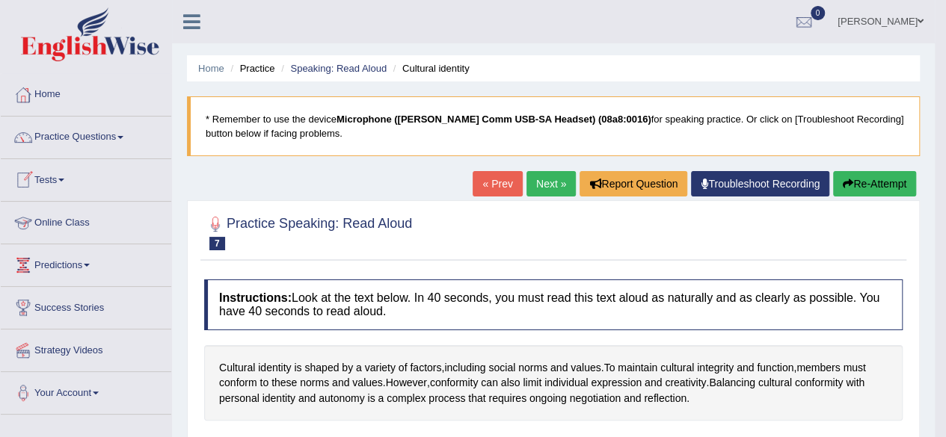
click at [49, 179] on link "Tests" at bounding box center [86, 177] width 170 height 37
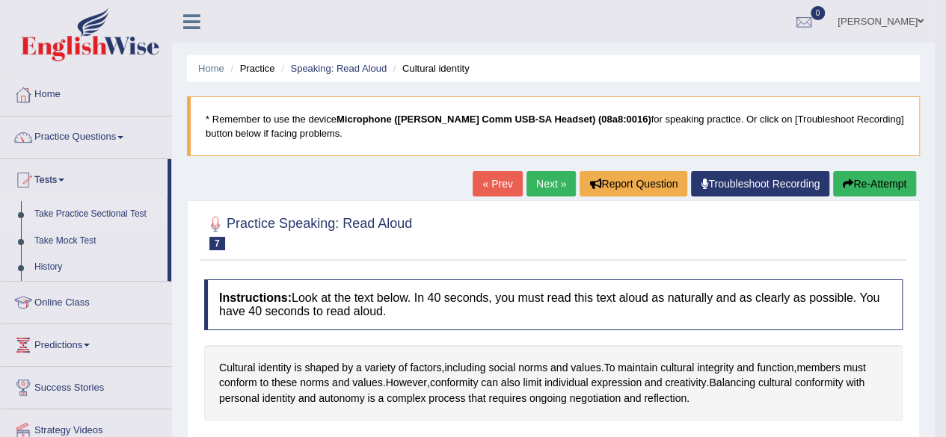
click at [75, 213] on link "Take Practice Sectional Test" at bounding box center [98, 214] width 140 height 27
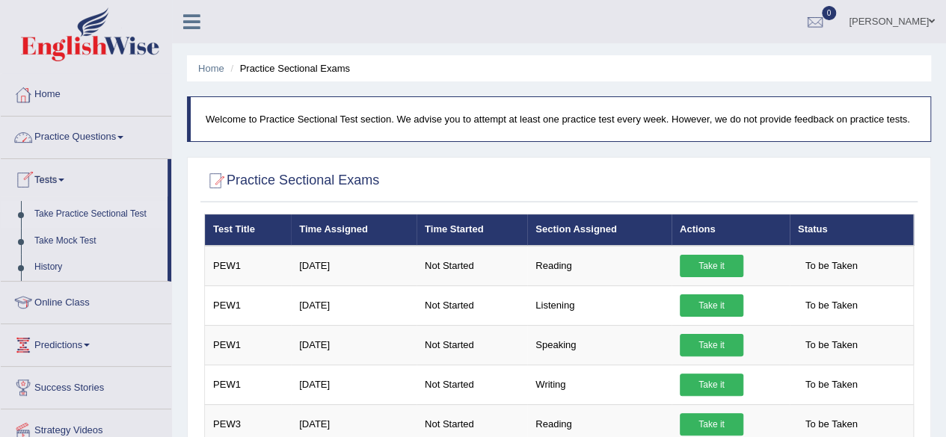
click at [90, 138] on link "Practice Questions" at bounding box center [86, 135] width 170 height 37
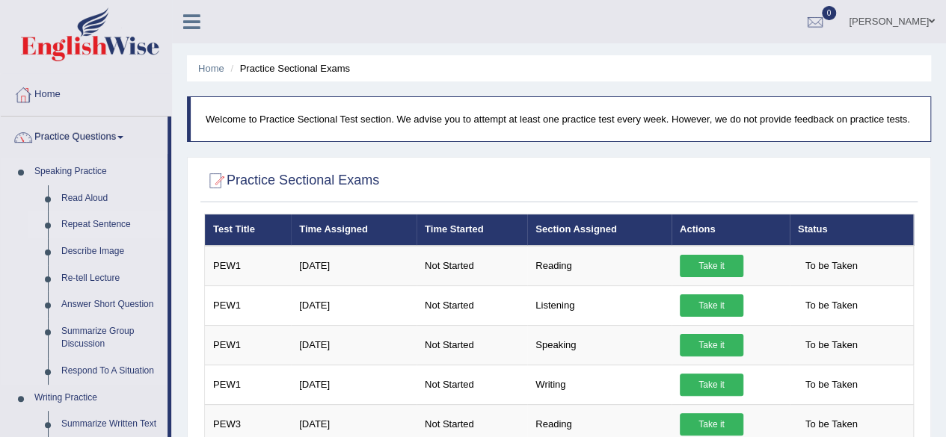
click at [80, 227] on link "Repeat Sentence" at bounding box center [111, 225] width 113 height 27
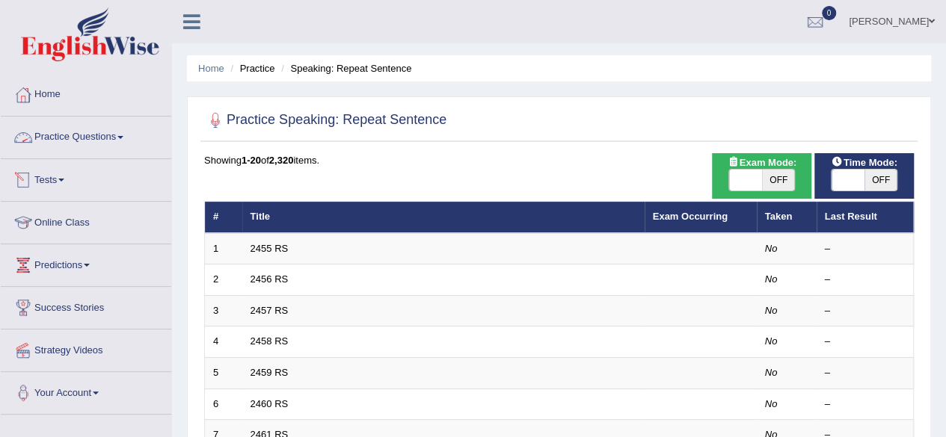
click at [86, 138] on link "Practice Questions" at bounding box center [86, 135] width 170 height 37
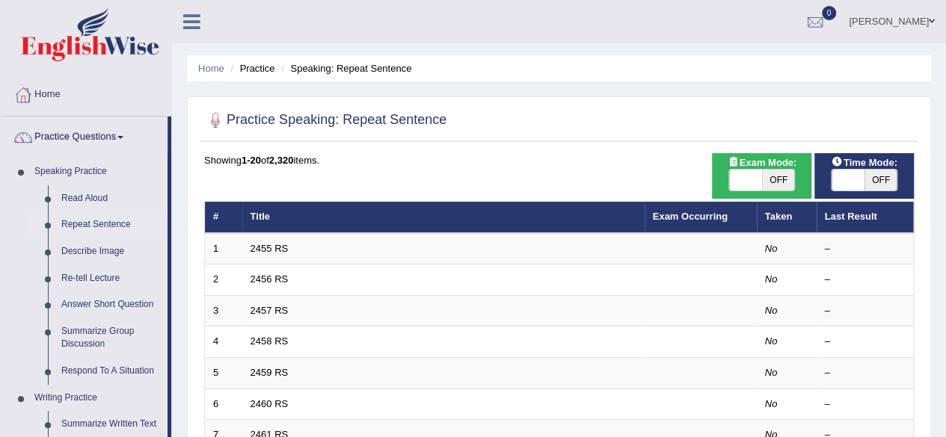
click at [874, 177] on span "OFF" at bounding box center [880, 180] width 33 height 21
checkbox input "true"
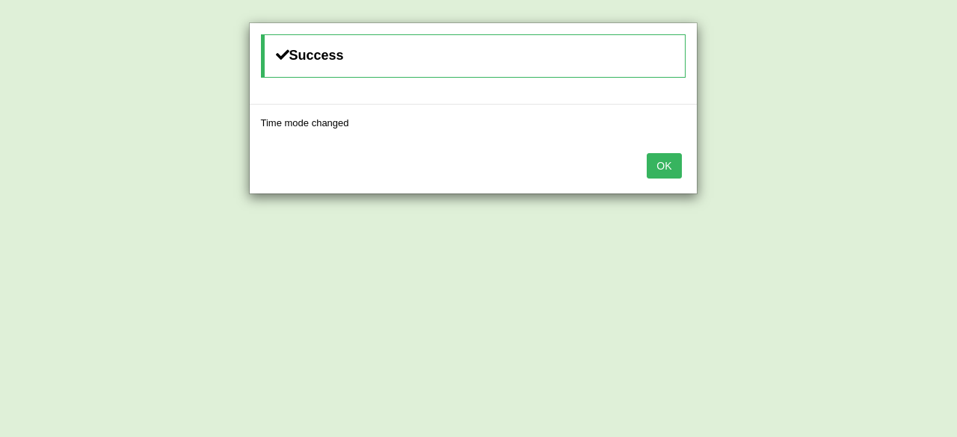
click at [667, 159] on button "OK" at bounding box center [664, 165] width 34 height 25
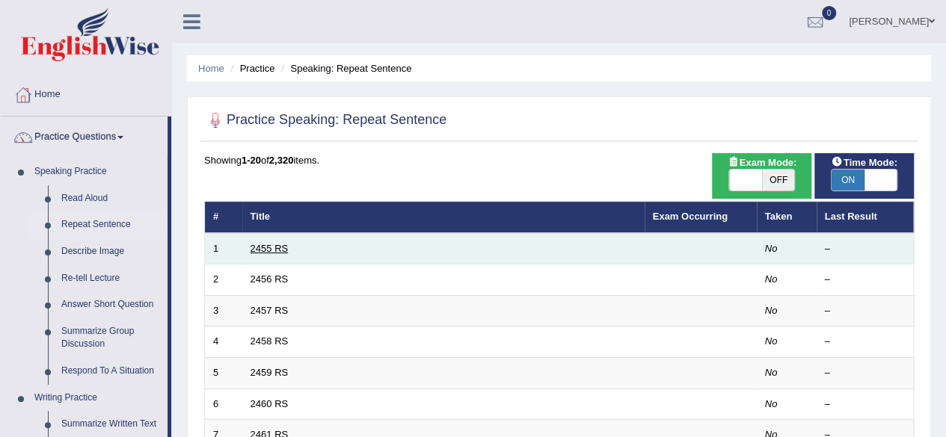
click at [271, 245] on link "2455 RS" at bounding box center [270, 248] width 38 height 11
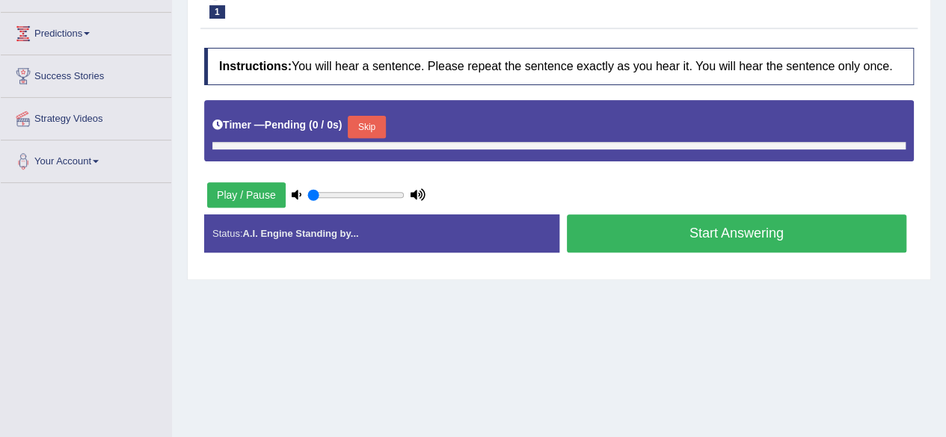
scroll to position [271, 0]
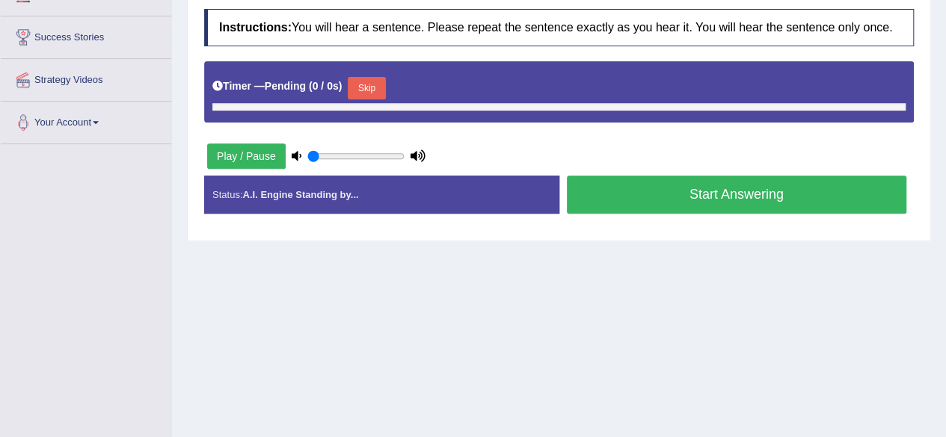
click at [227, 155] on button "Play / Pause" at bounding box center [246, 156] width 79 height 25
click at [691, 191] on button "Start Answering" at bounding box center [737, 195] width 340 height 38
click at [374, 83] on button "Skip" at bounding box center [366, 88] width 37 height 22
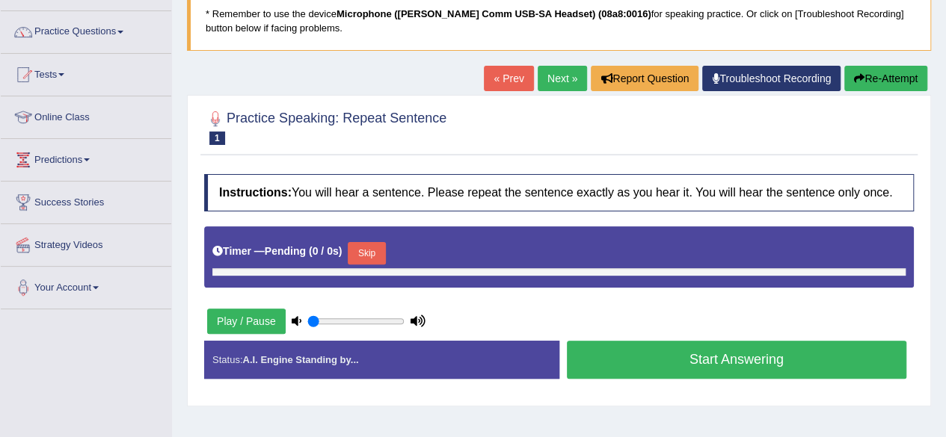
scroll to position [105, 0]
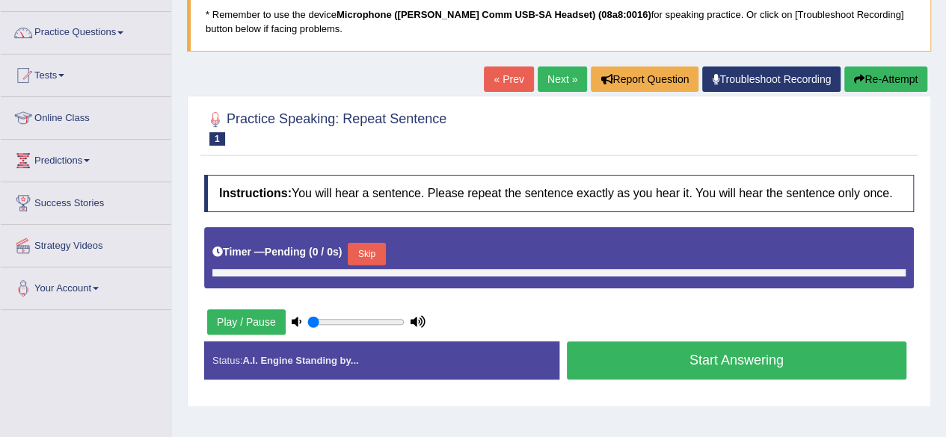
click at [254, 310] on button "Play / Pause" at bounding box center [246, 322] width 79 height 25
click at [295, 318] on icon at bounding box center [297, 322] width 10 height 10
click at [338, 319] on input "range" at bounding box center [355, 322] width 97 height 12
drag, startPoint x: 338, startPoint y: 319, endPoint x: 372, endPoint y: 321, distance: 33.7
type input "0.7"
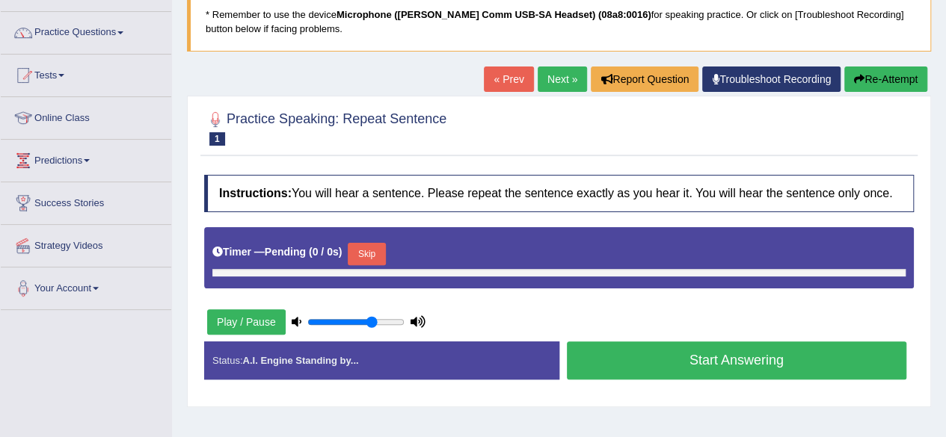
click at [372, 321] on input "range" at bounding box center [355, 322] width 97 height 12
click at [623, 358] on button "Start Answering" at bounding box center [737, 361] width 340 height 38
click at [378, 255] on button "Skip" at bounding box center [366, 254] width 37 height 22
click at [555, 79] on link "Next »" at bounding box center [562, 79] width 49 height 25
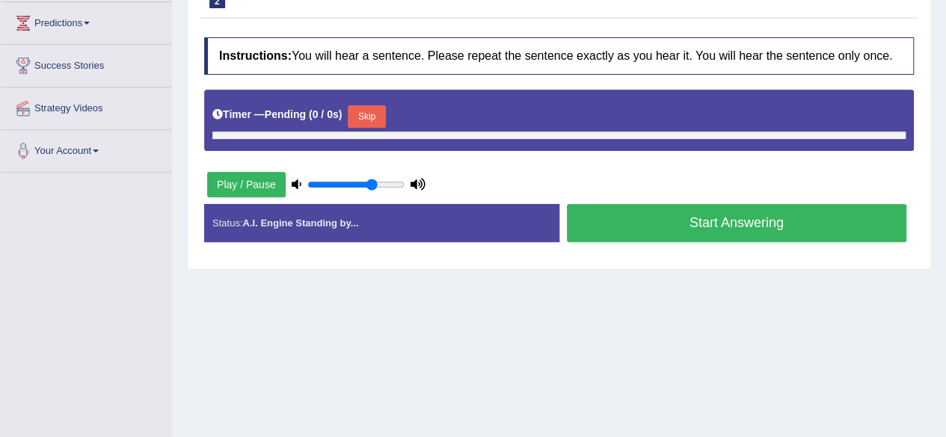
scroll to position [278, 0]
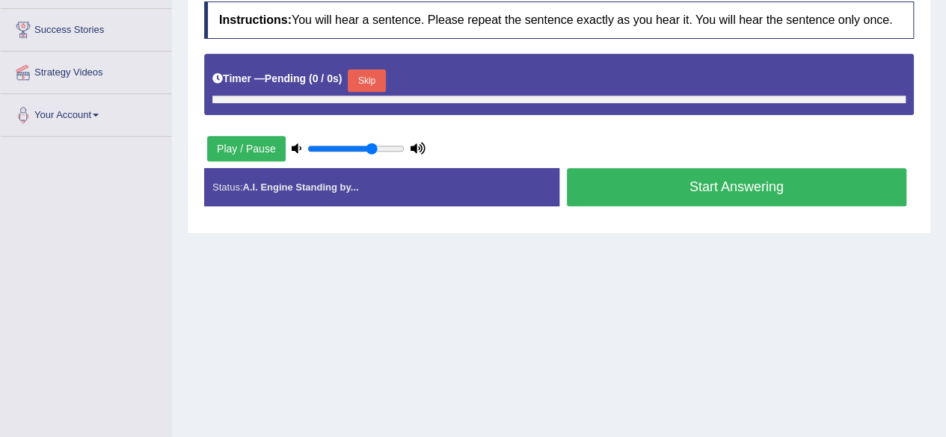
click at [265, 144] on button "Play / Pause" at bounding box center [246, 148] width 79 height 25
click at [232, 144] on button "Play / Pause" at bounding box center [246, 148] width 79 height 25
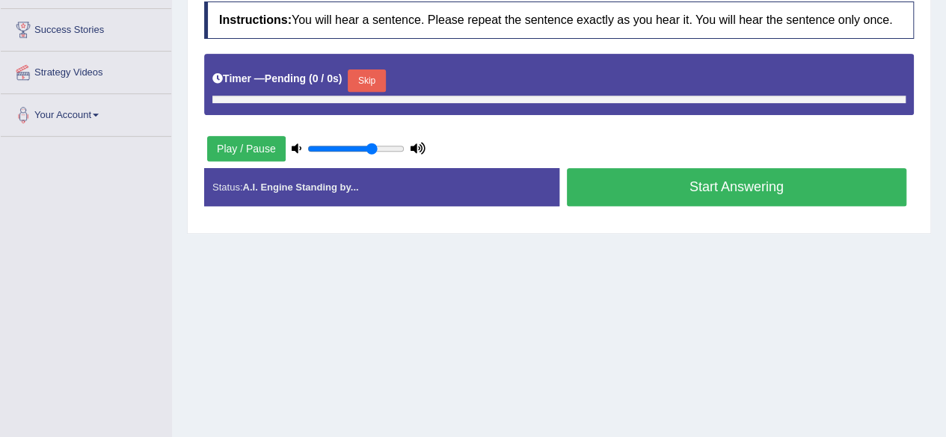
click at [383, 78] on button "Skip" at bounding box center [366, 81] width 37 height 22
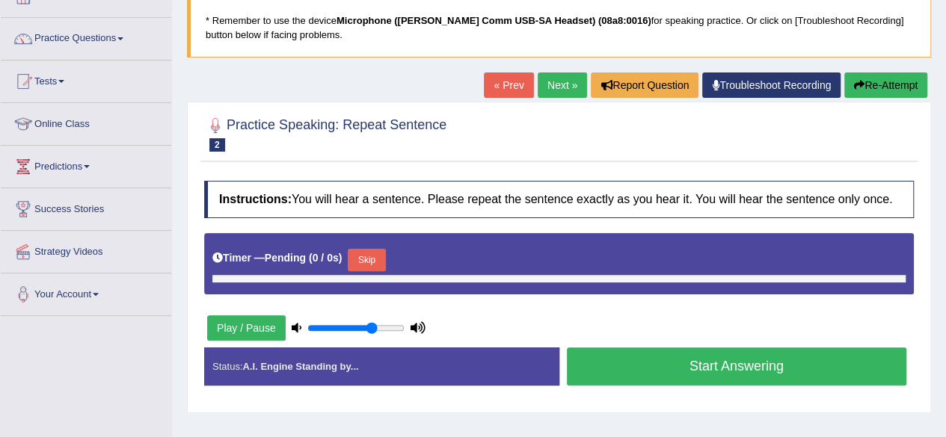
scroll to position [97, 0]
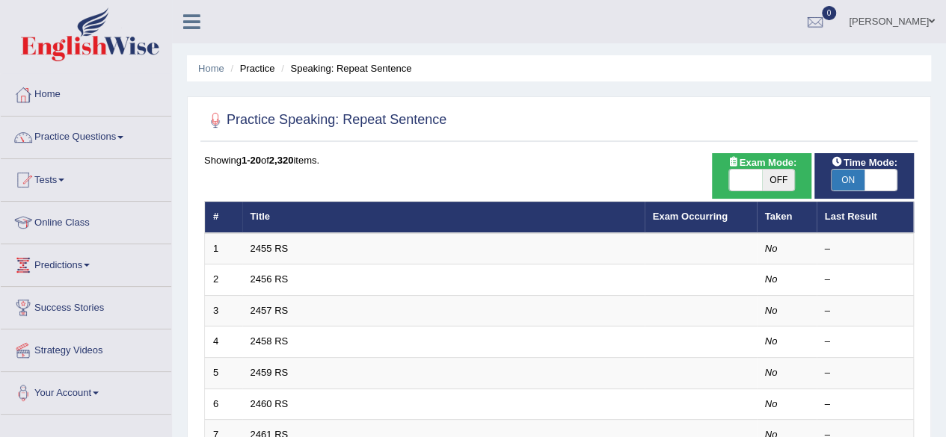
click at [884, 182] on span at bounding box center [880, 180] width 33 height 21
checkbox input "false"
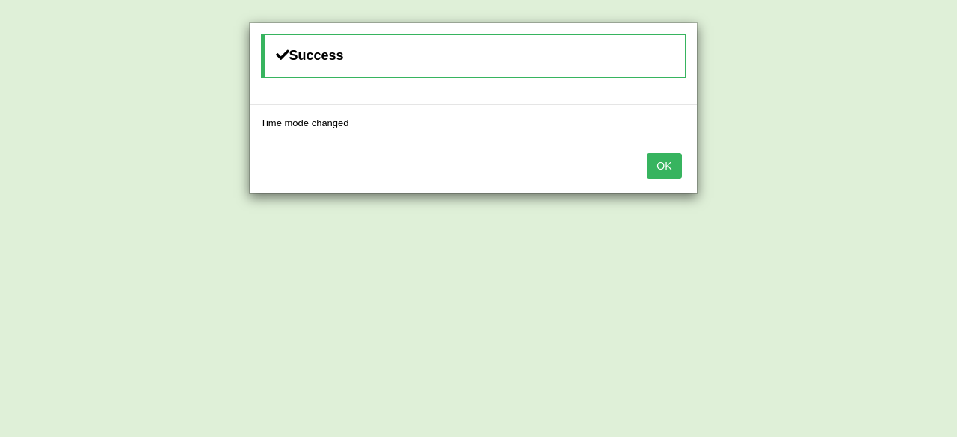
click at [656, 161] on button "OK" at bounding box center [664, 165] width 34 height 25
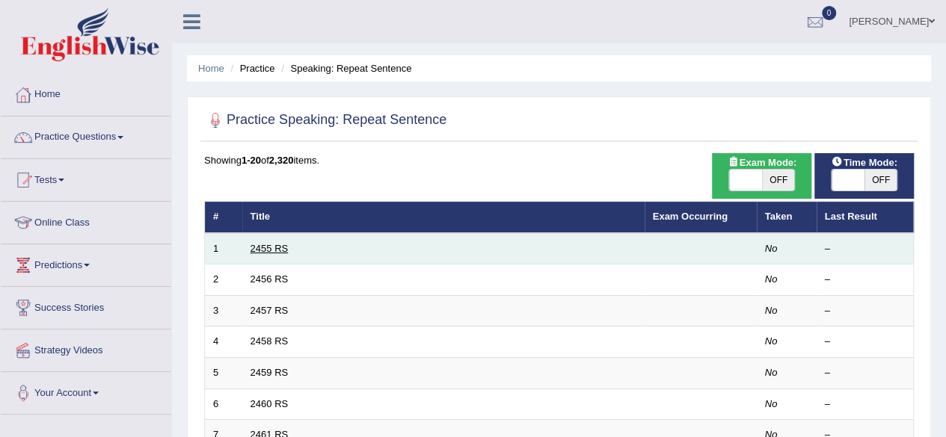
click at [267, 249] on link "2455 RS" at bounding box center [270, 248] width 38 height 11
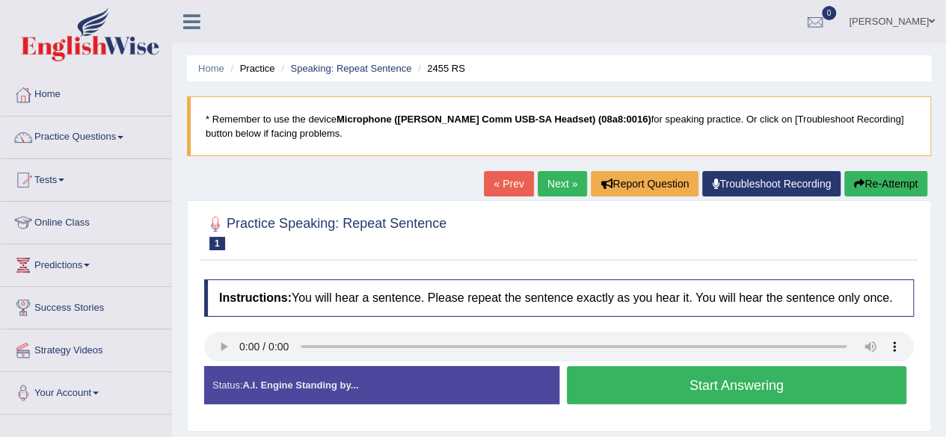
scroll to position [265, 0]
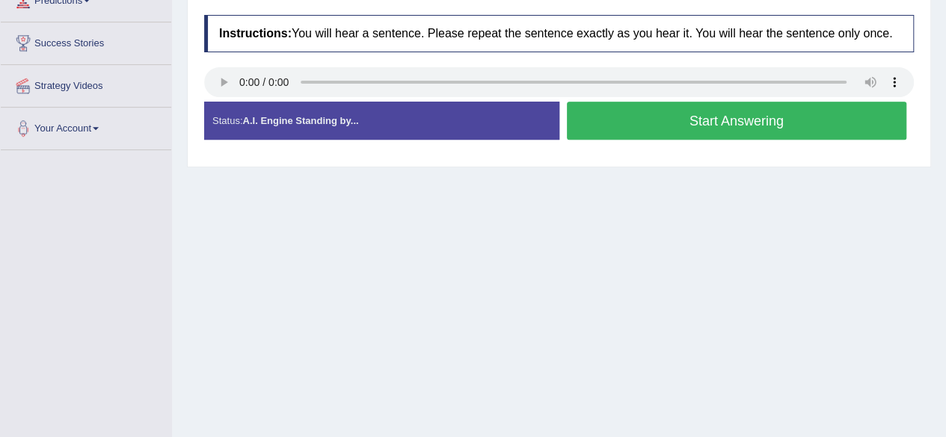
click at [467, 129] on div "Status: A.I. Engine Standing by..." at bounding box center [381, 121] width 355 height 38
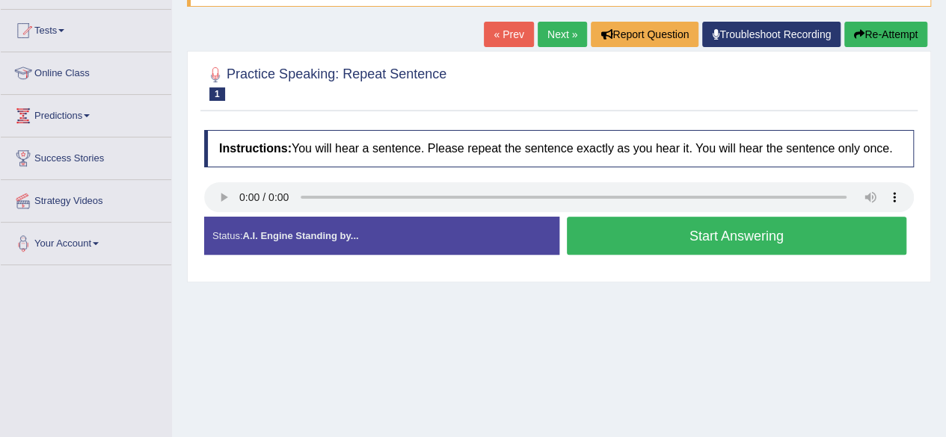
scroll to position [147, 0]
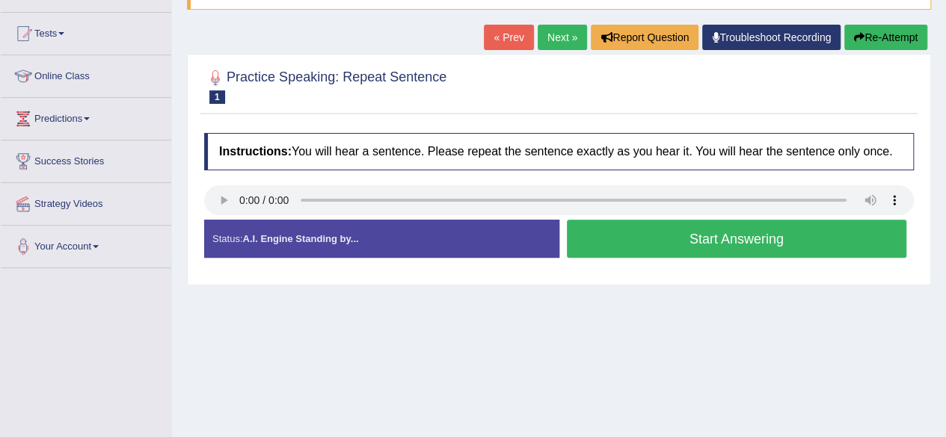
click at [725, 240] on button "Start Answering" at bounding box center [737, 239] width 340 height 38
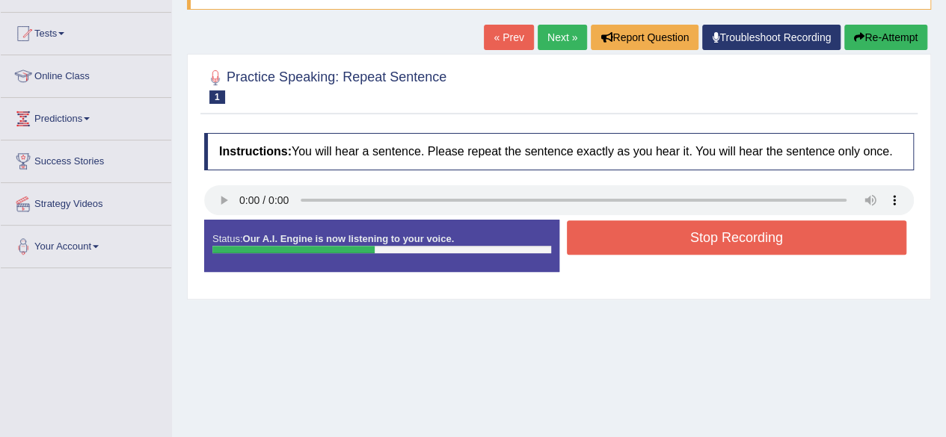
click at [725, 240] on button "Stop Recording" at bounding box center [737, 238] width 340 height 34
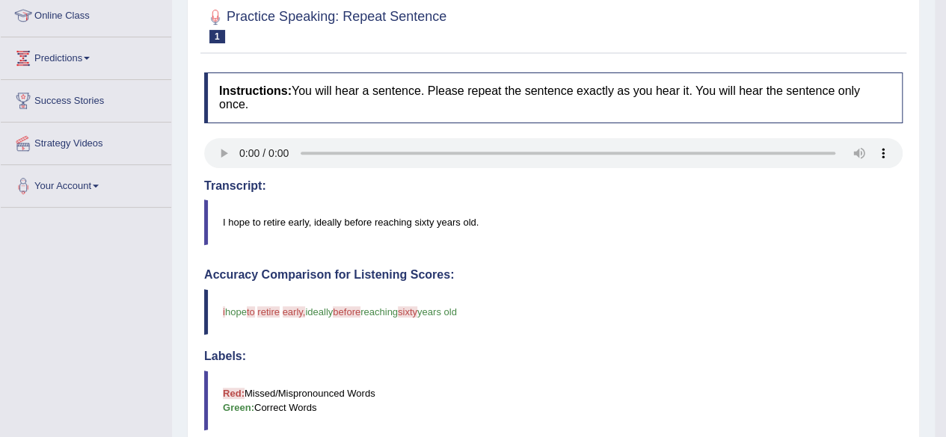
scroll to position [0, 0]
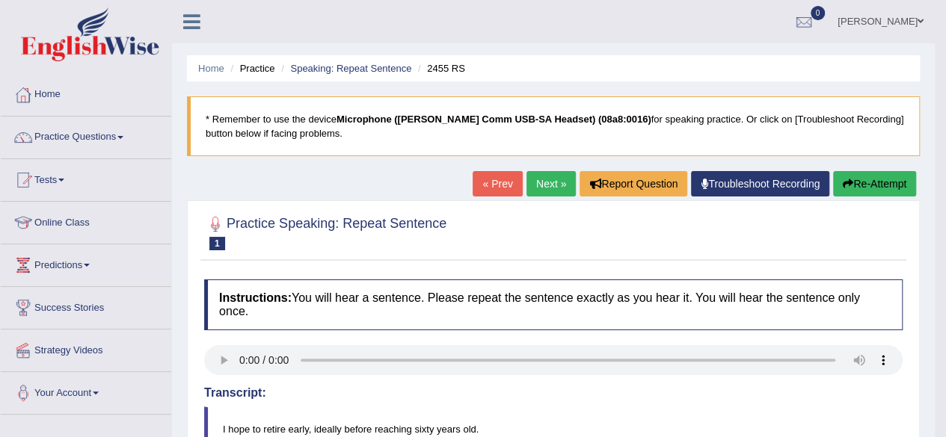
click at [550, 174] on link "Next »" at bounding box center [550, 183] width 49 height 25
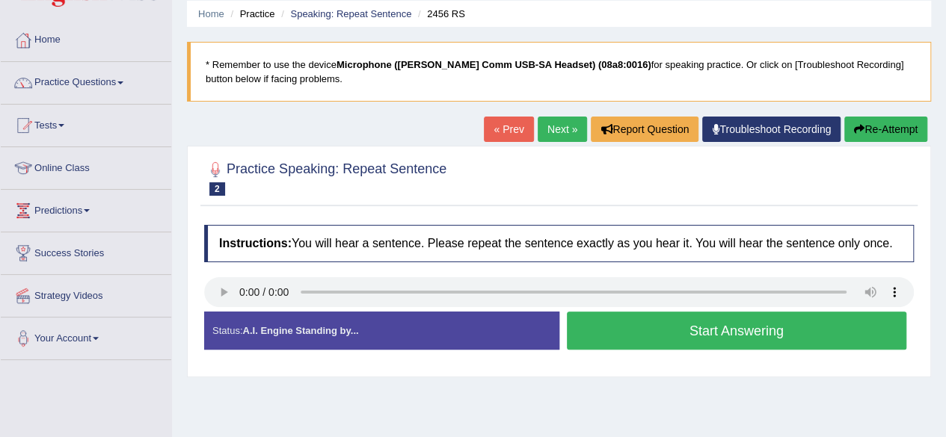
scroll to position [104, 0]
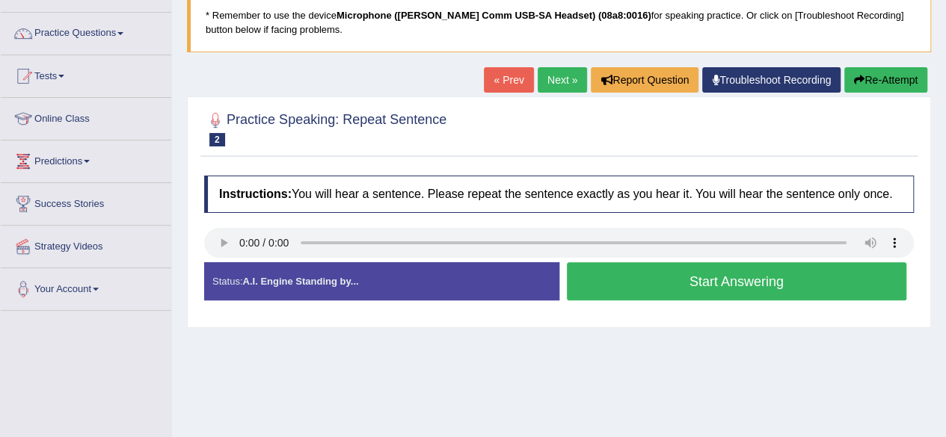
click at [694, 283] on button "Start Answering" at bounding box center [737, 281] width 340 height 38
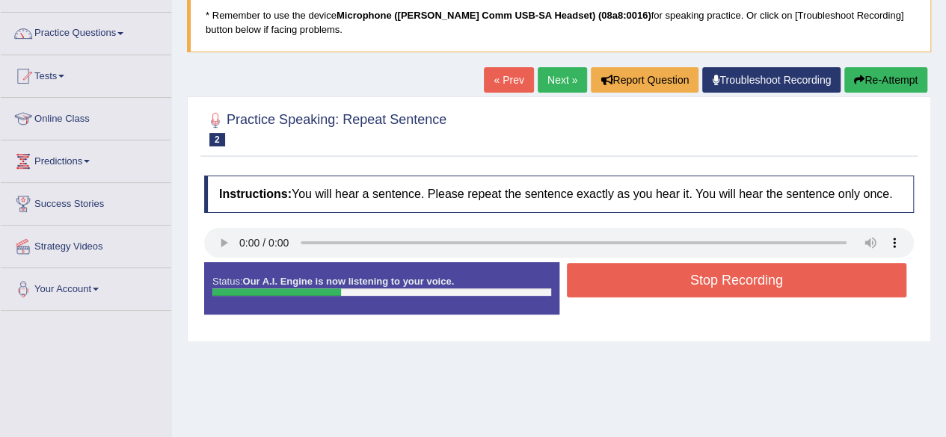
click at [694, 283] on button "Stop Recording" at bounding box center [737, 280] width 340 height 34
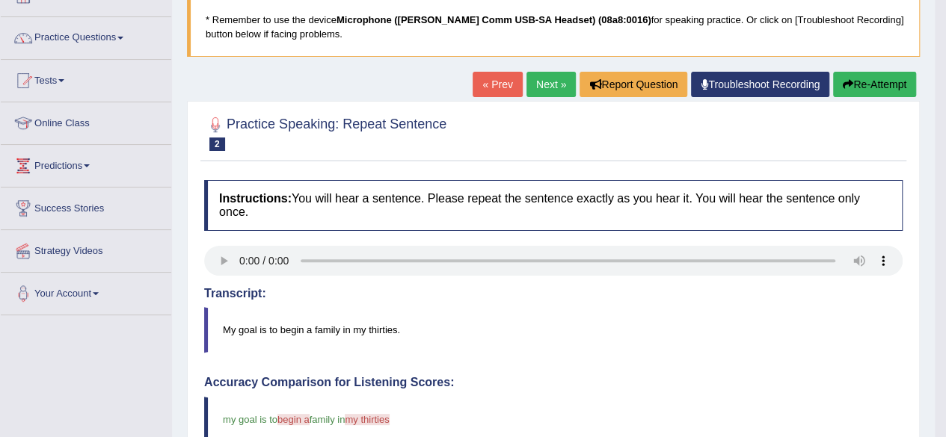
scroll to position [93, 0]
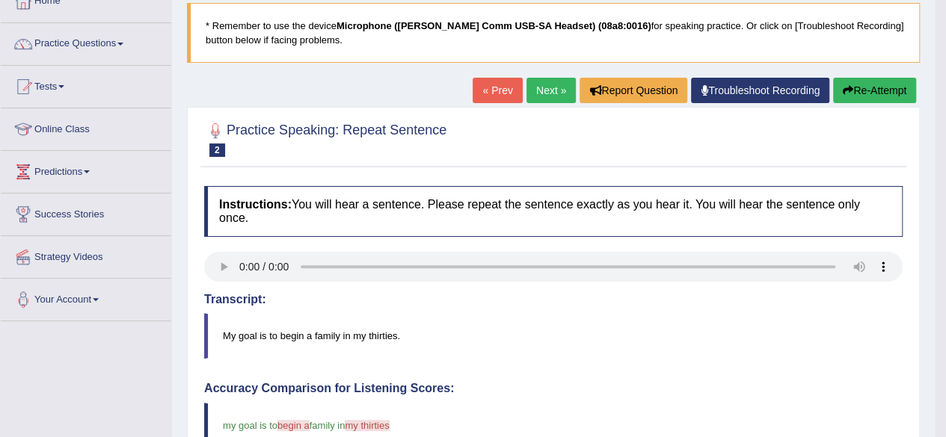
click at [546, 87] on link "Next »" at bounding box center [550, 90] width 49 height 25
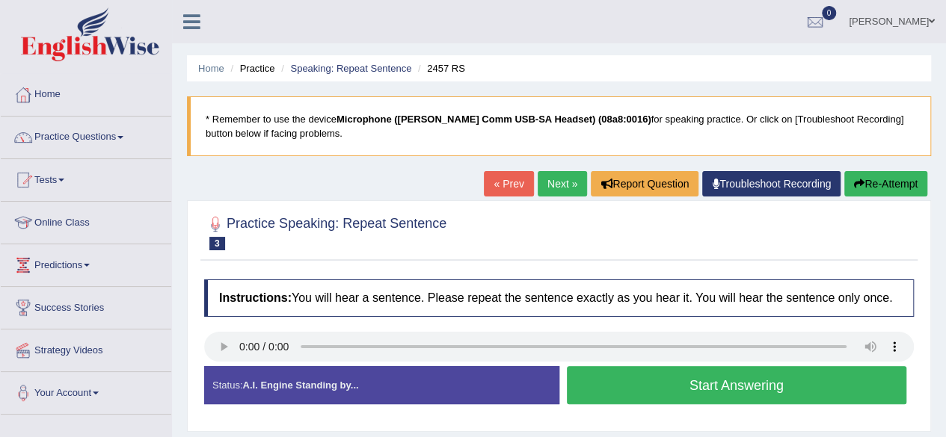
click at [778, 375] on button "Start Answering" at bounding box center [737, 385] width 340 height 38
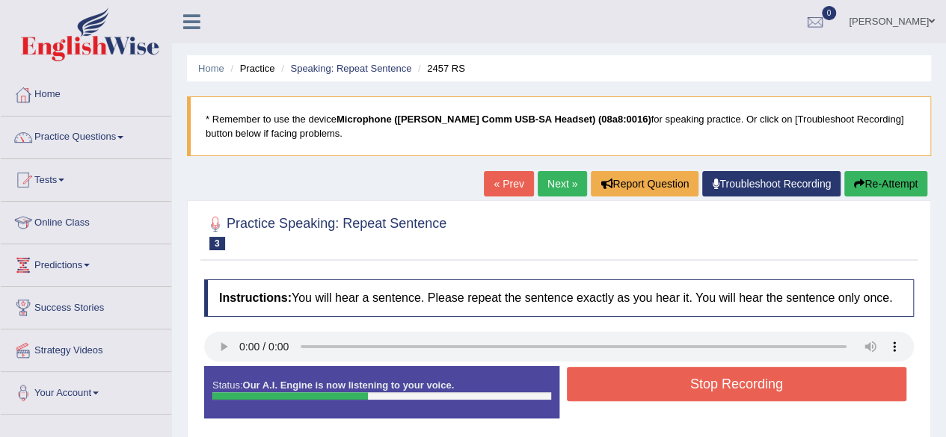
click at [778, 375] on button "Stop Recording" at bounding box center [737, 384] width 340 height 34
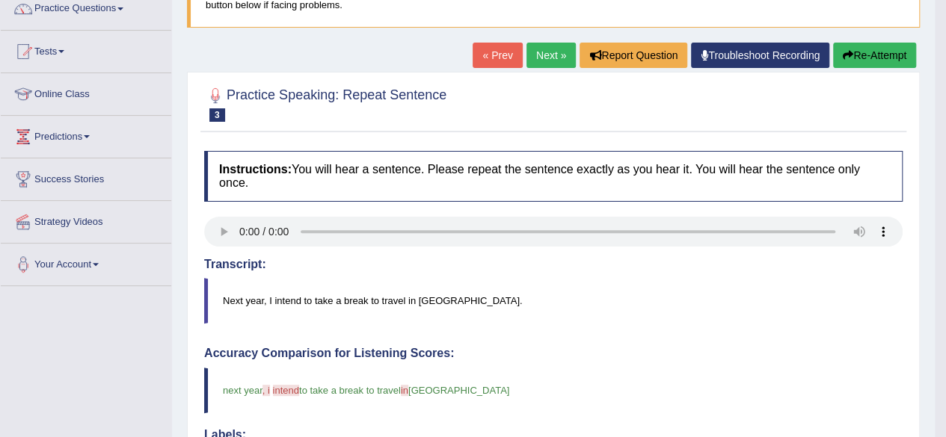
scroll to position [126, 0]
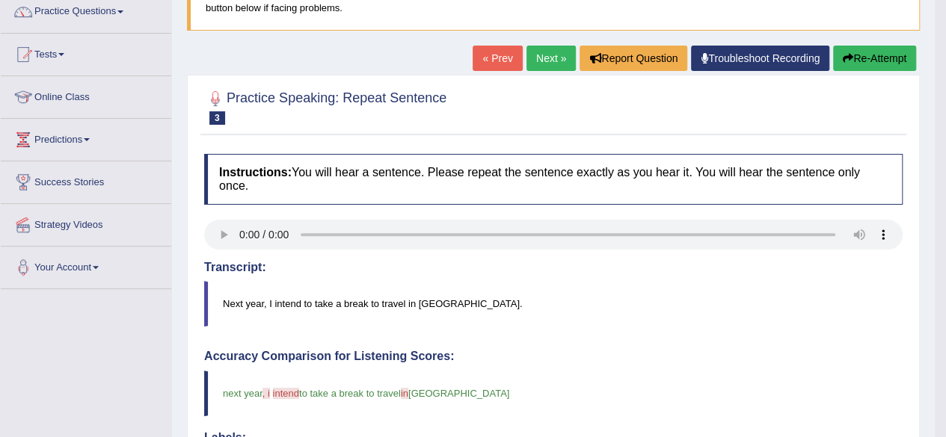
click at [550, 52] on link "Next »" at bounding box center [550, 58] width 49 height 25
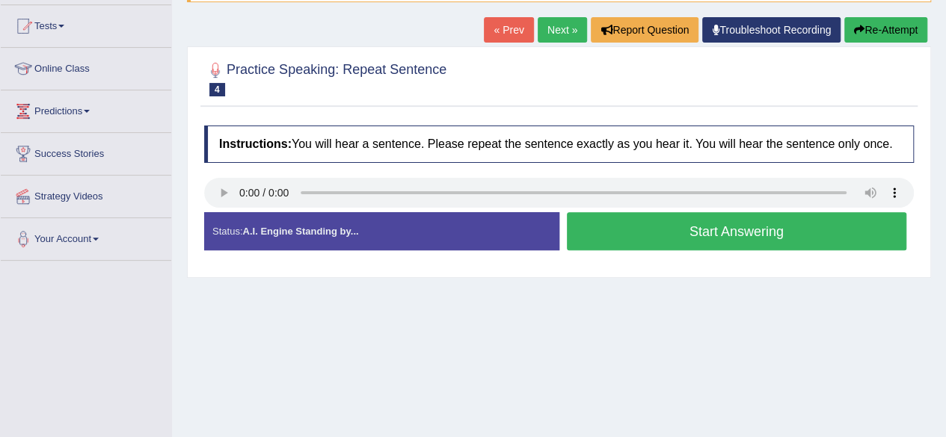
scroll to position [157, 0]
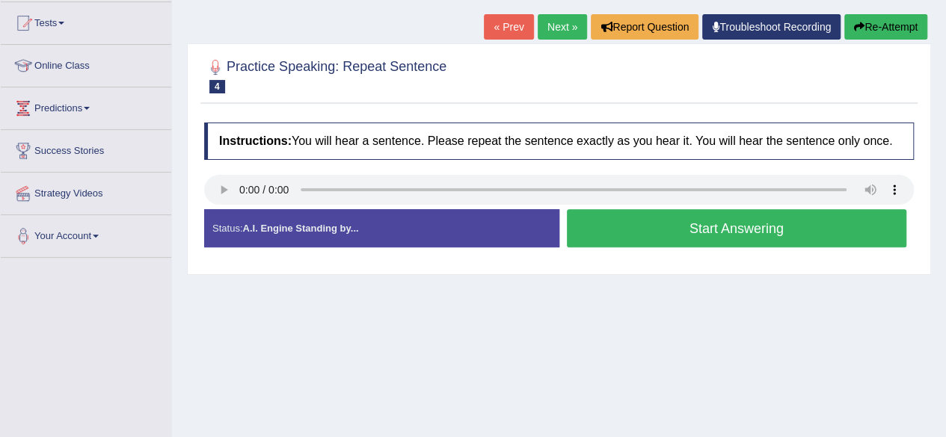
click at [636, 241] on button "Start Answering" at bounding box center [737, 228] width 340 height 38
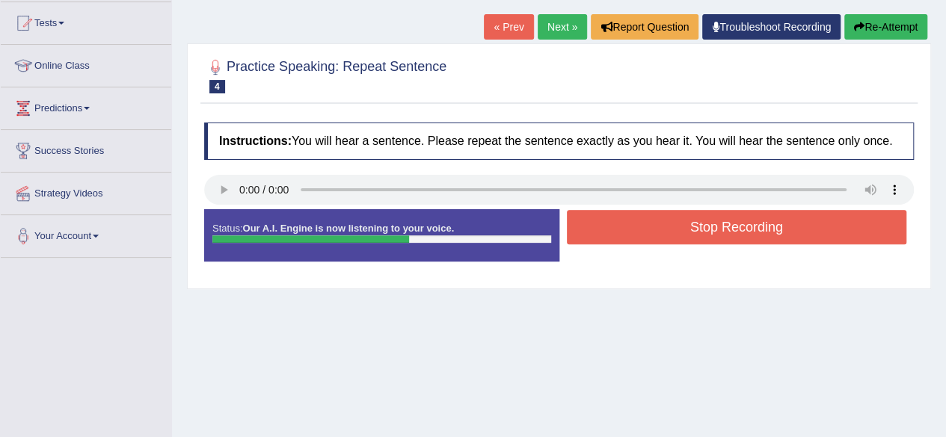
click at [656, 236] on button "Stop Recording" at bounding box center [737, 227] width 340 height 34
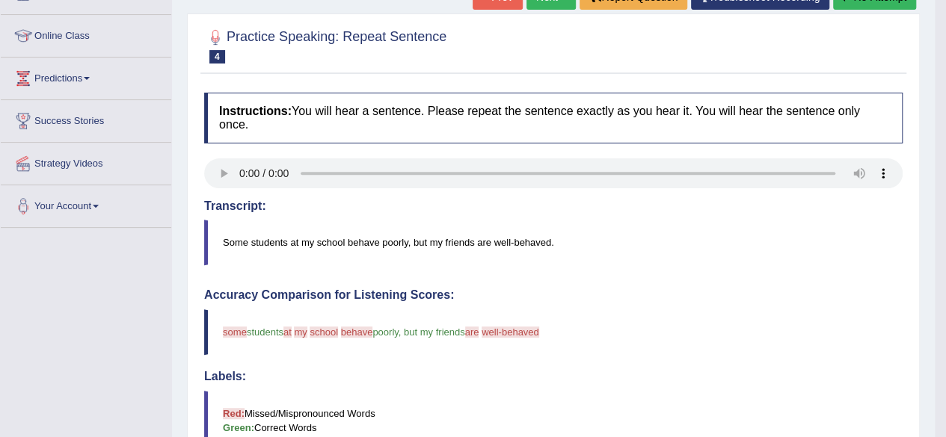
scroll to position [0, 0]
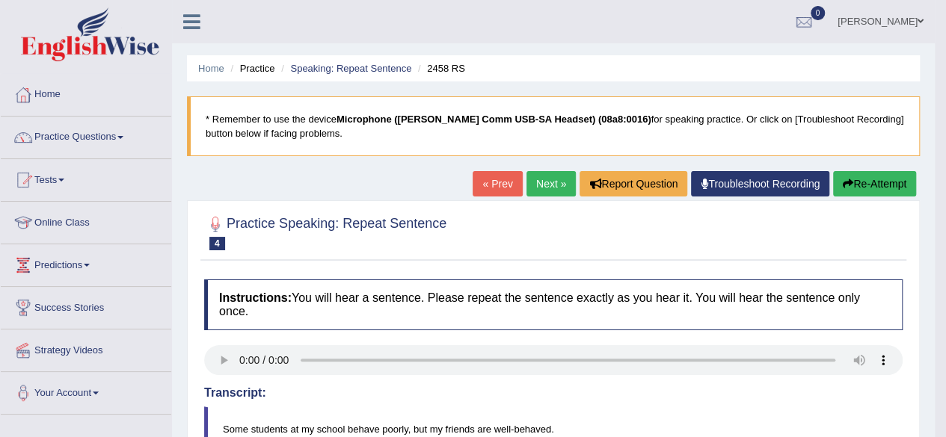
click at [543, 188] on link "Next »" at bounding box center [550, 183] width 49 height 25
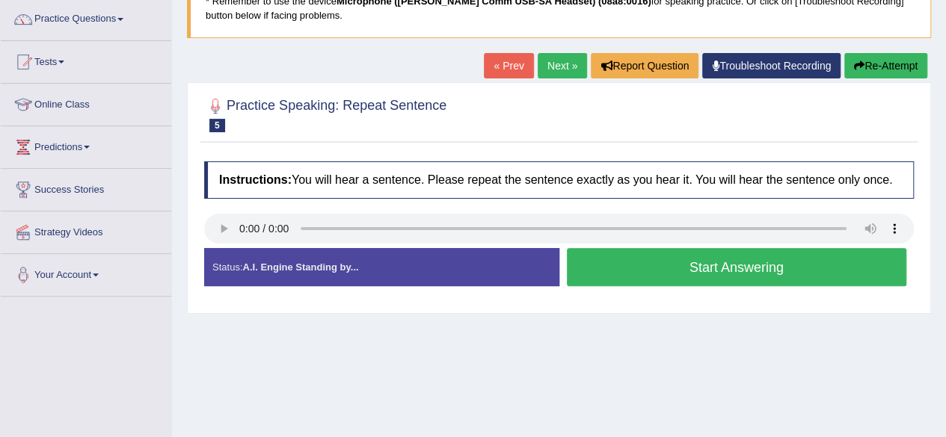
scroll to position [120, 0]
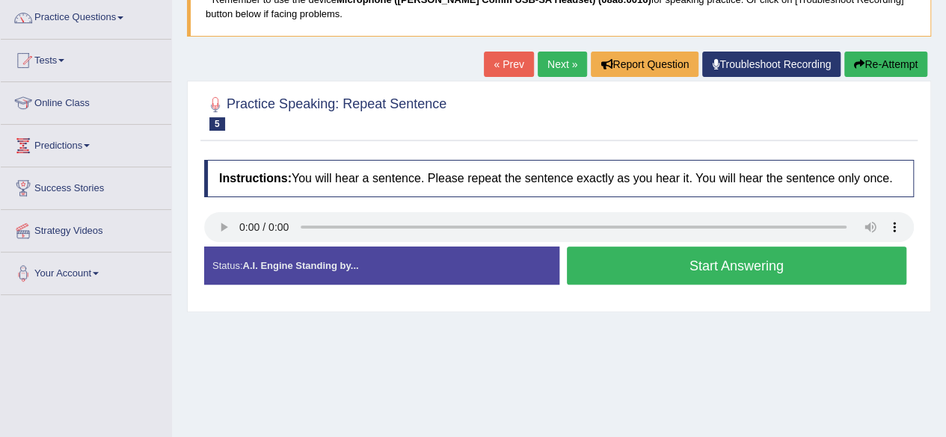
click at [745, 267] on button "Start Answering" at bounding box center [737, 266] width 340 height 38
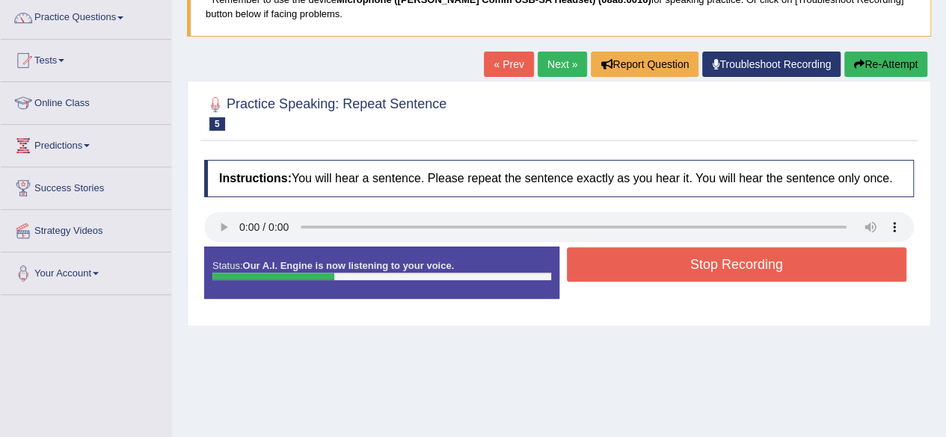
click at [745, 267] on button "Stop Recording" at bounding box center [737, 265] width 340 height 34
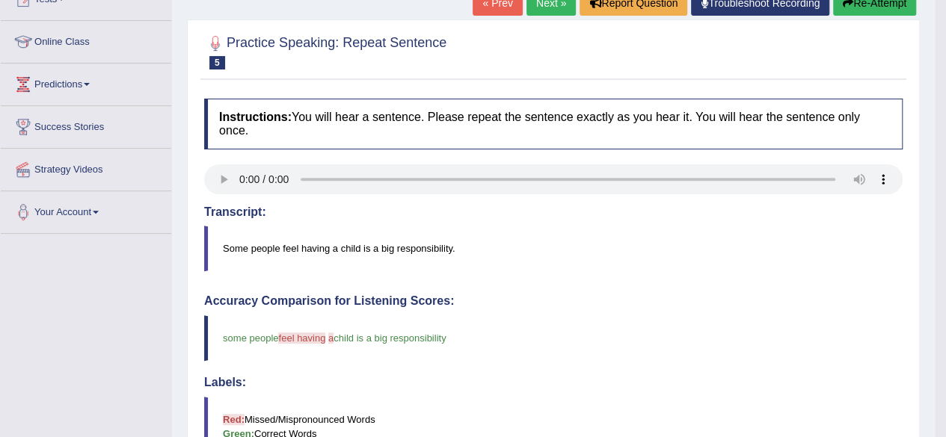
scroll to position [77, 0]
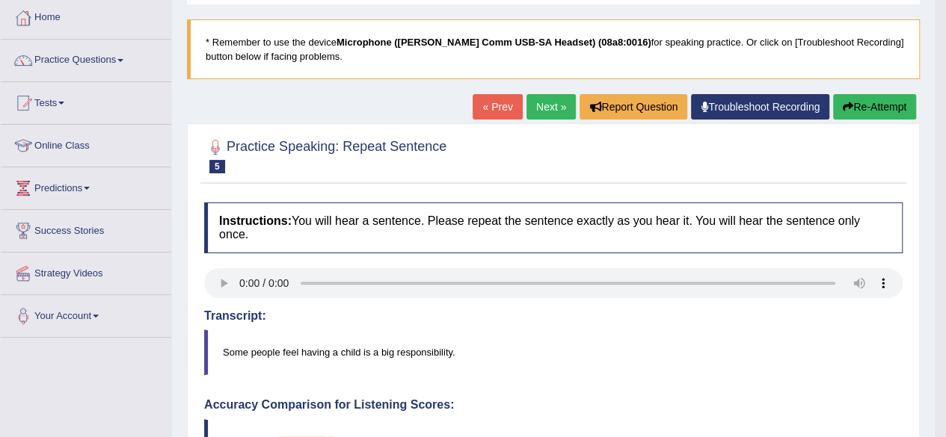
click at [535, 114] on link "Next »" at bounding box center [550, 106] width 49 height 25
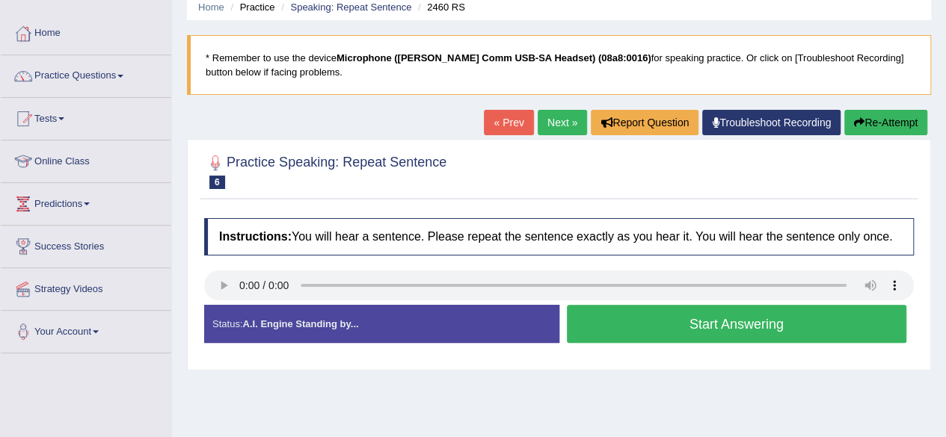
scroll to position [60, 0]
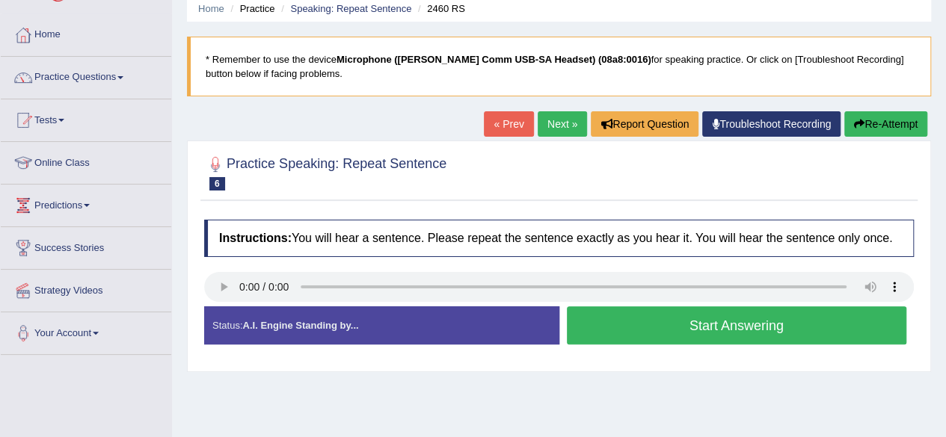
click at [692, 323] on button "Start Answering" at bounding box center [737, 326] width 340 height 38
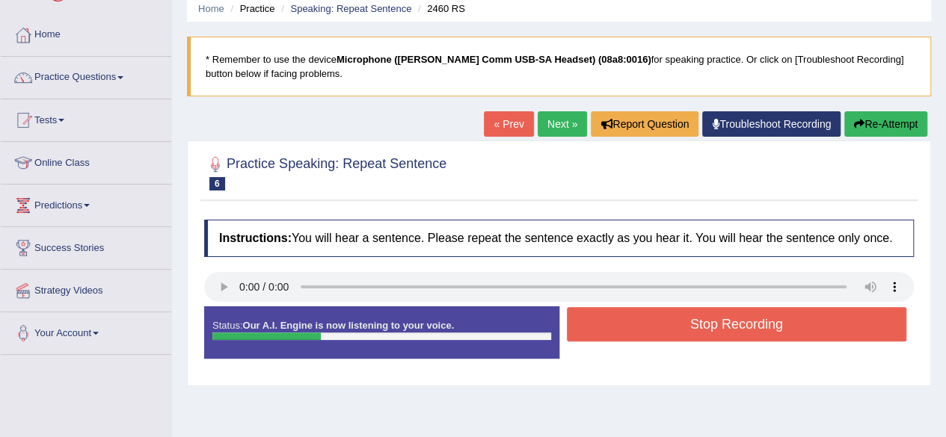
click at [692, 323] on button "Stop Recording" at bounding box center [737, 324] width 340 height 34
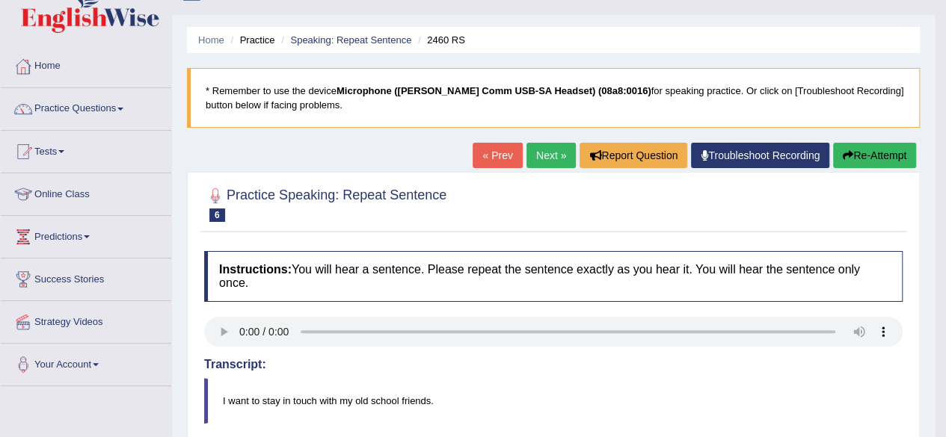
scroll to position [0, 0]
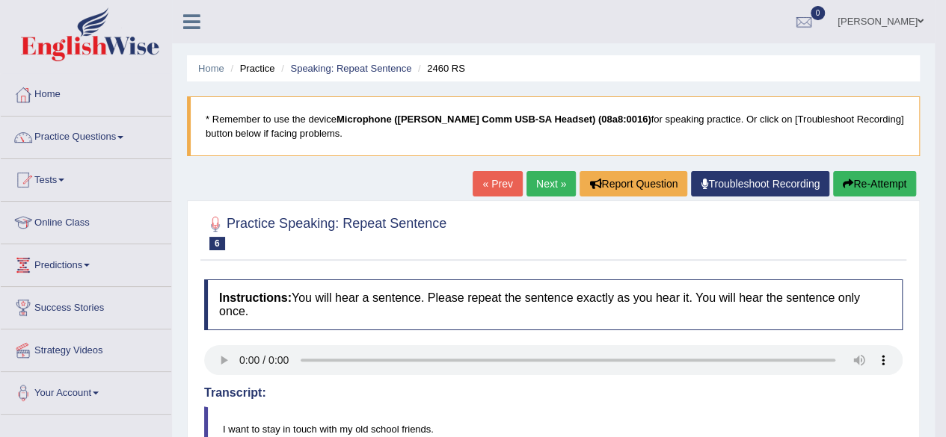
click at [553, 182] on link "Next »" at bounding box center [550, 183] width 49 height 25
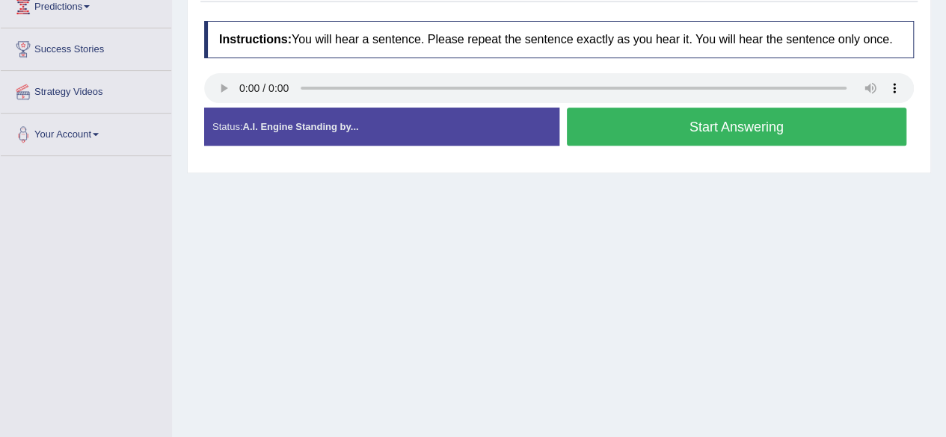
scroll to position [260, 0]
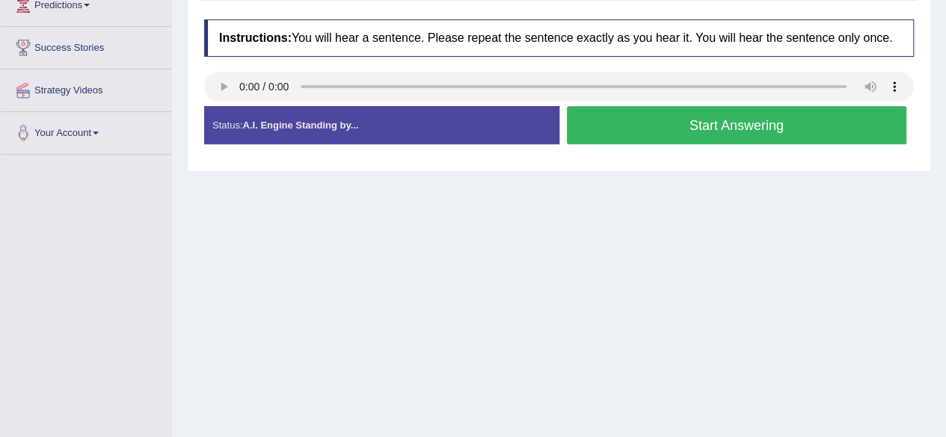
click at [803, 122] on button "Start Answering" at bounding box center [737, 125] width 340 height 38
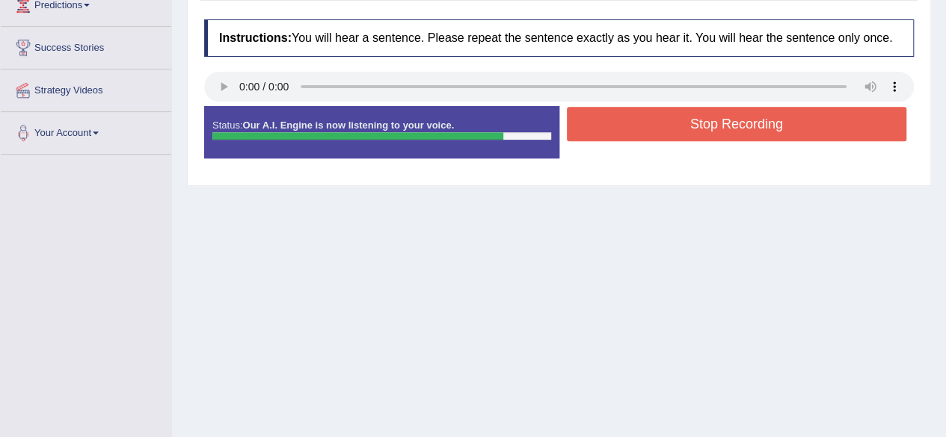
click at [803, 122] on button "Stop Recording" at bounding box center [737, 124] width 340 height 34
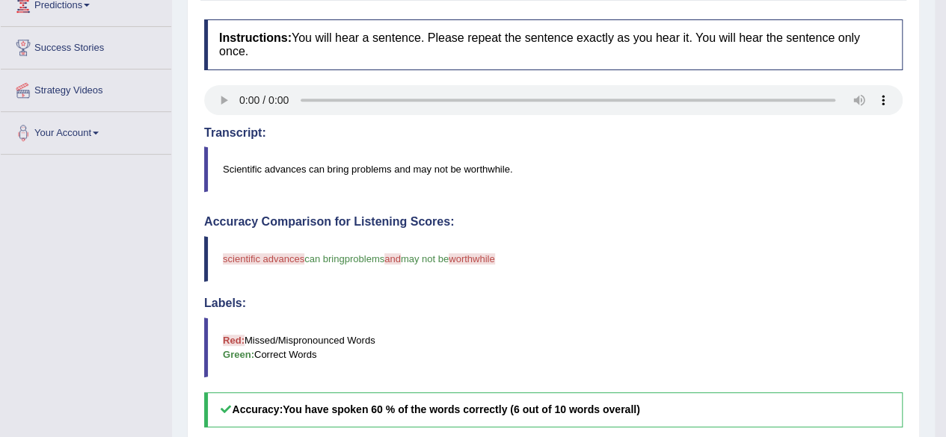
scroll to position [0, 0]
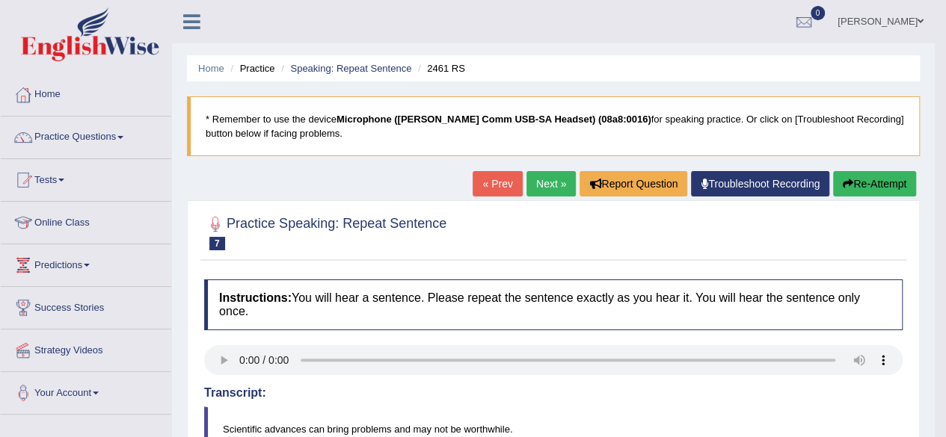
click at [547, 182] on link "Next »" at bounding box center [550, 183] width 49 height 25
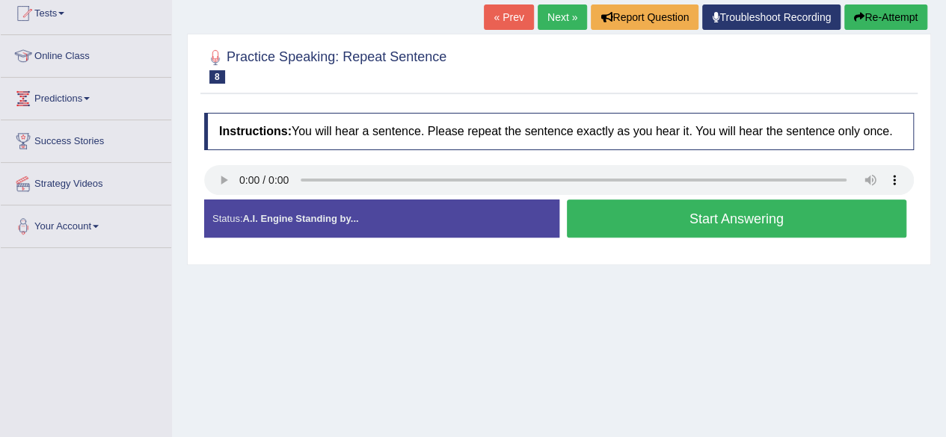
scroll to position [170, 0]
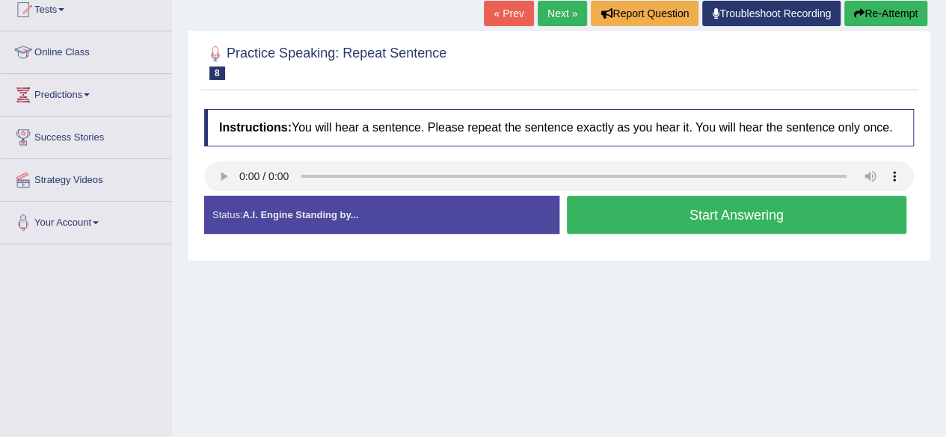
click at [680, 229] on button "Start Answering" at bounding box center [737, 215] width 340 height 38
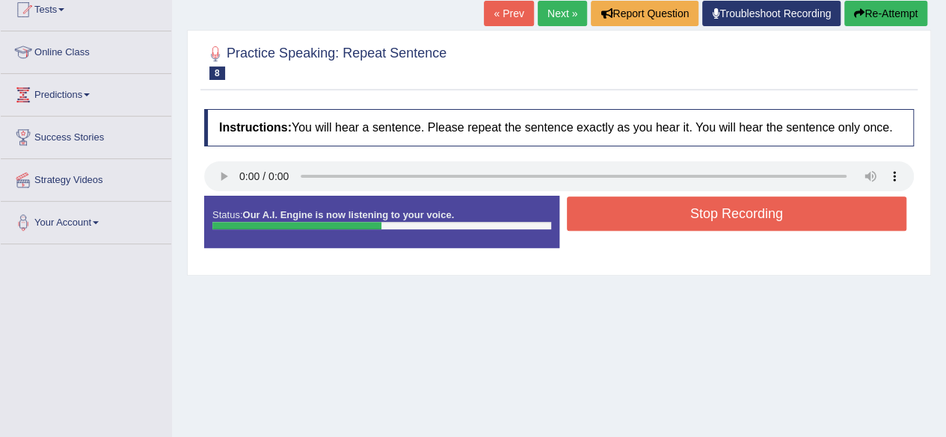
click at [701, 203] on button "Stop Recording" at bounding box center [737, 214] width 340 height 34
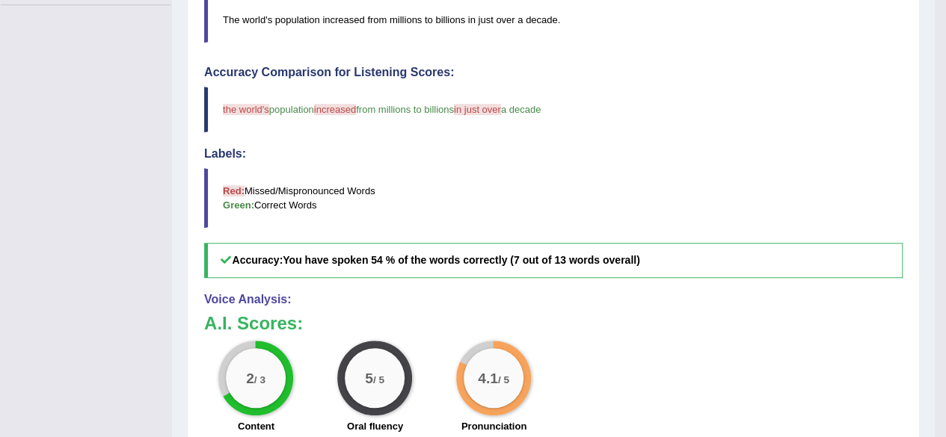
scroll to position [458, 0]
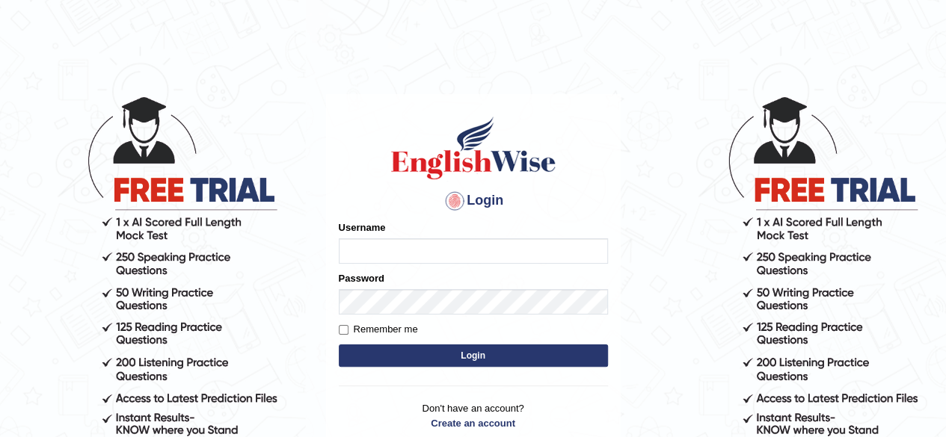
type input "rakeshraop"
click at [344, 331] on input "Remember me" at bounding box center [344, 330] width 10 height 10
checkbox input "true"
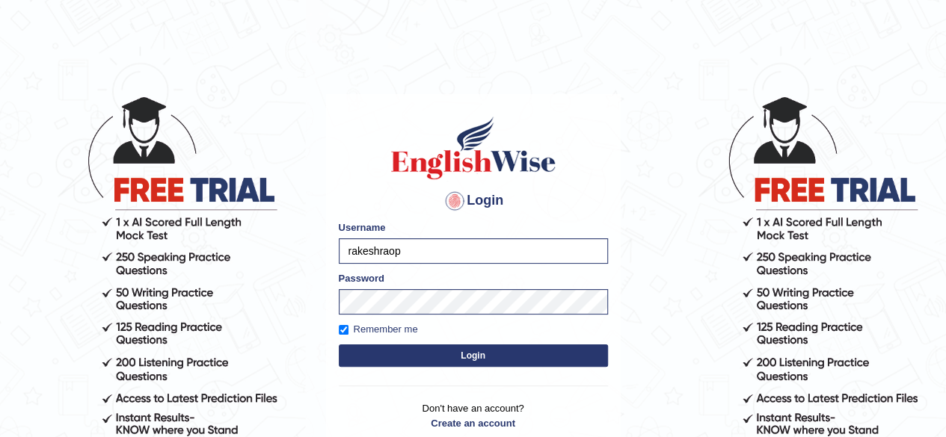
click at [377, 359] on button "Login" at bounding box center [473, 356] width 269 height 22
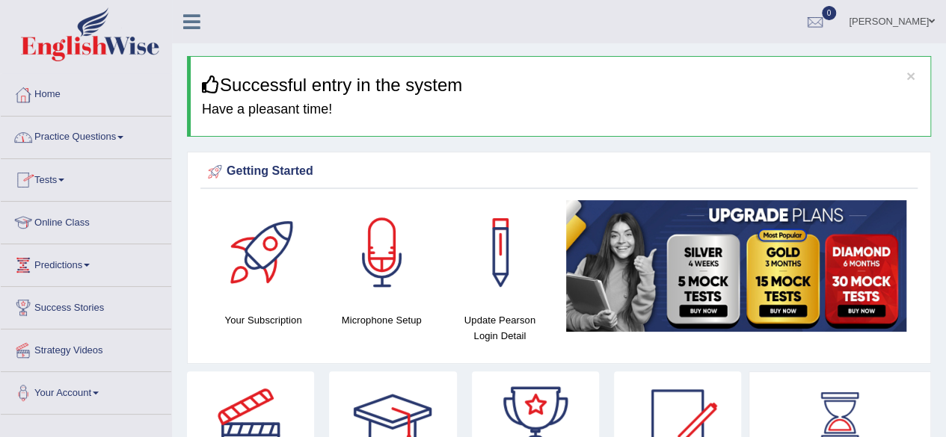
click at [61, 221] on link "Online Class" at bounding box center [86, 220] width 170 height 37
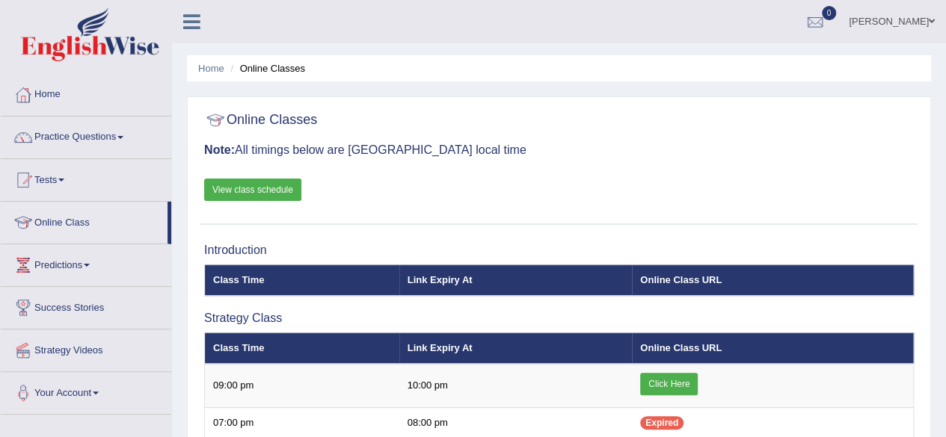
click at [254, 186] on link "View class schedule" at bounding box center [252, 190] width 97 height 22
